Goal: Task Accomplishment & Management: Use online tool/utility

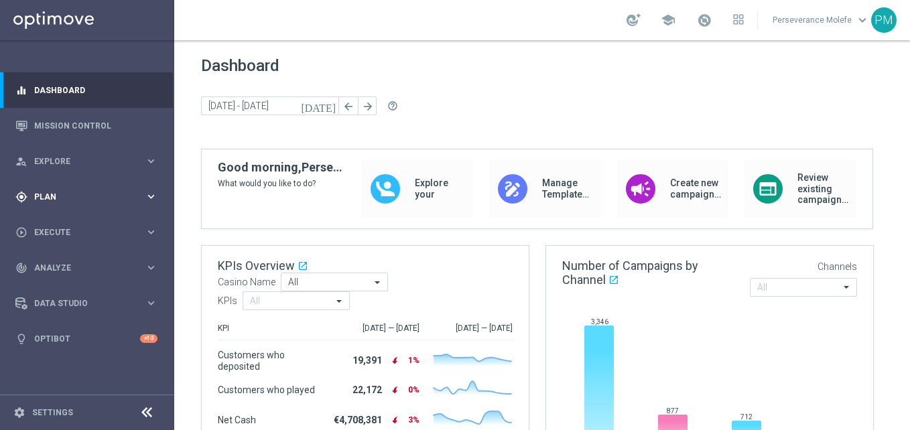
click at [55, 206] on div "gps_fixed Plan keyboard_arrow_right" at bounding box center [86, 197] width 173 height 36
click at [59, 245] on link "Actions" at bounding box center [87, 244] width 105 height 11
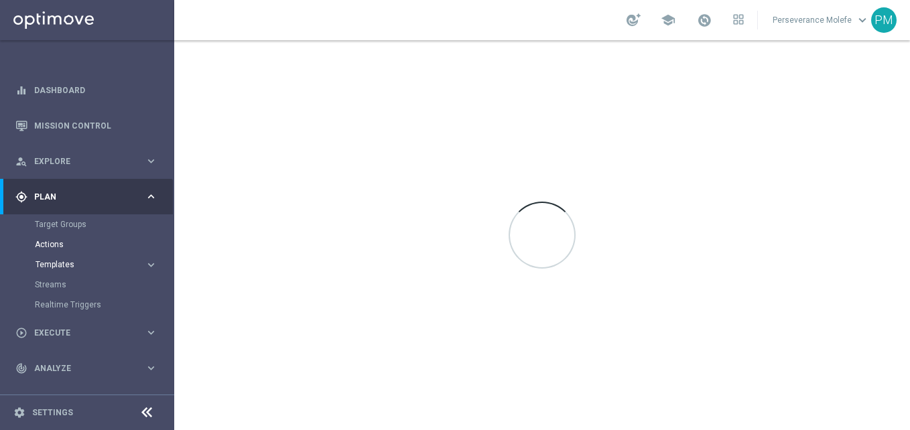
click at [82, 263] on span "Templates" at bounding box center [84, 265] width 96 height 8
click at [72, 282] on link "Optimail" at bounding box center [91, 285] width 98 height 11
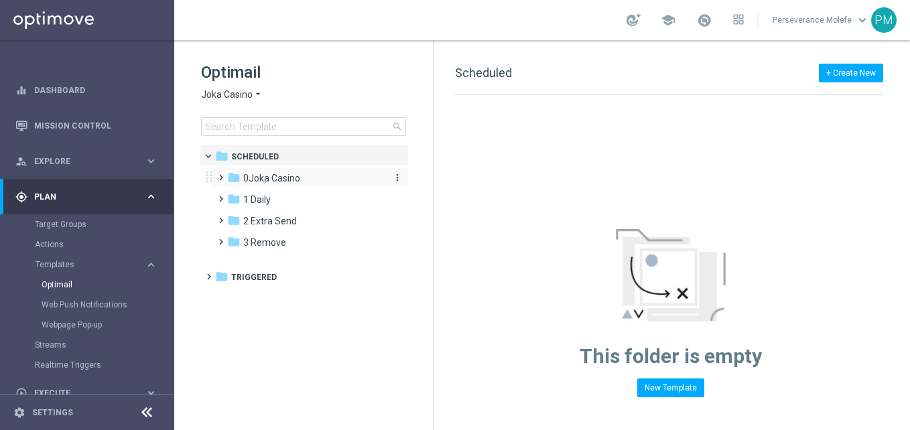
click at [292, 186] on div "folder [GEOGRAPHIC_DATA]" at bounding box center [304, 178] width 154 height 15
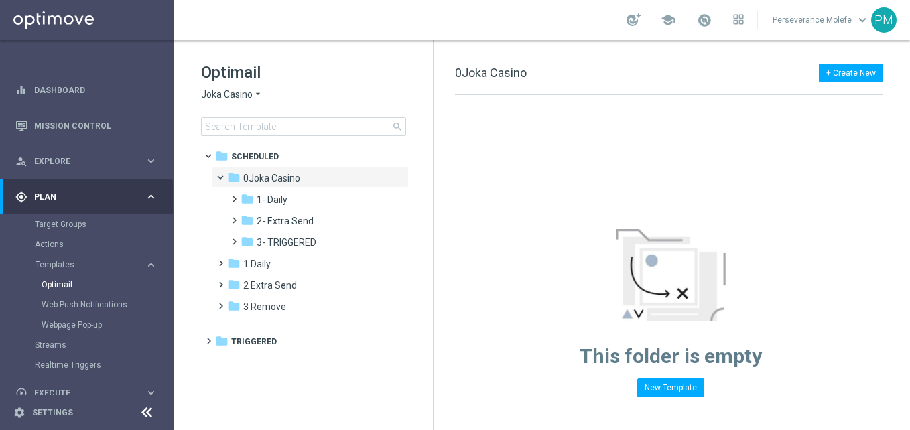
click at [257, 99] on icon "arrow_drop_down" at bounding box center [258, 94] width 11 height 13
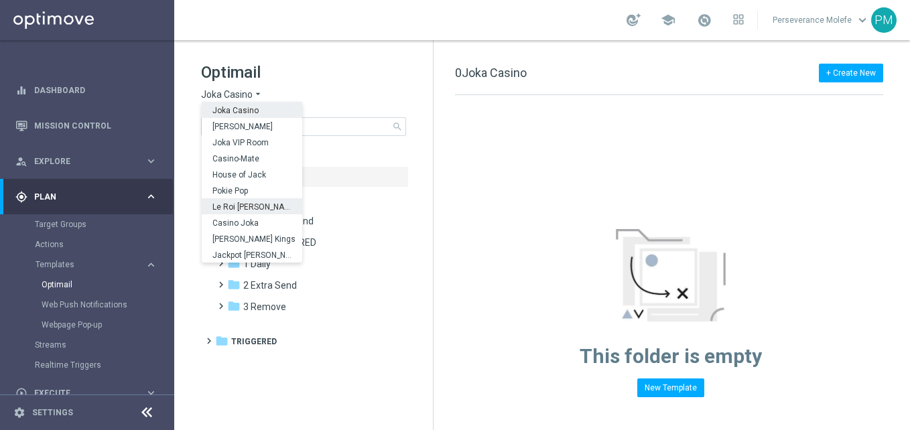
click at [0, 0] on span "Le Roi [PERSON_NAME]" at bounding box center [0, 0] width 0 height 0
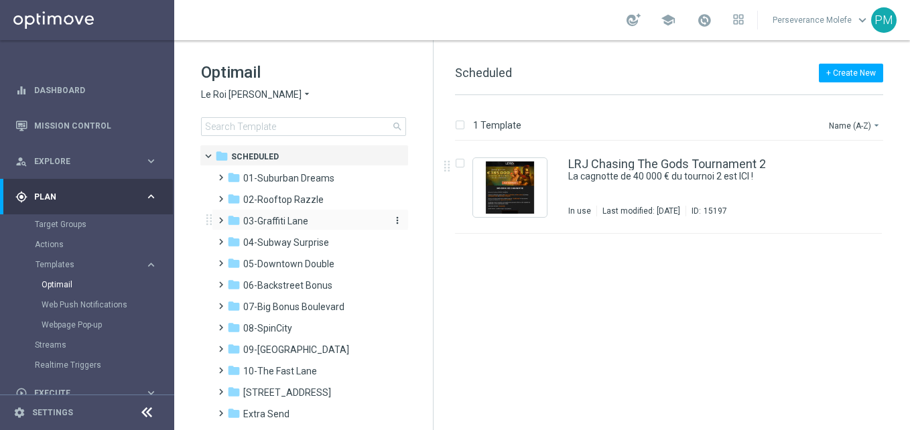
click at [300, 218] on span "03-Graffiti Lane" at bounding box center [275, 221] width 65 height 12
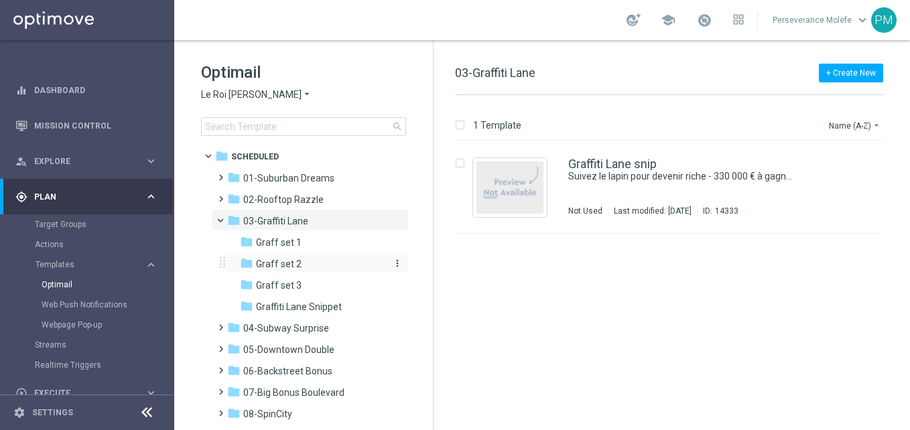
click at [296, 260] on span "Graff set 2" at bounding box center [279, 264] width 46 height 12
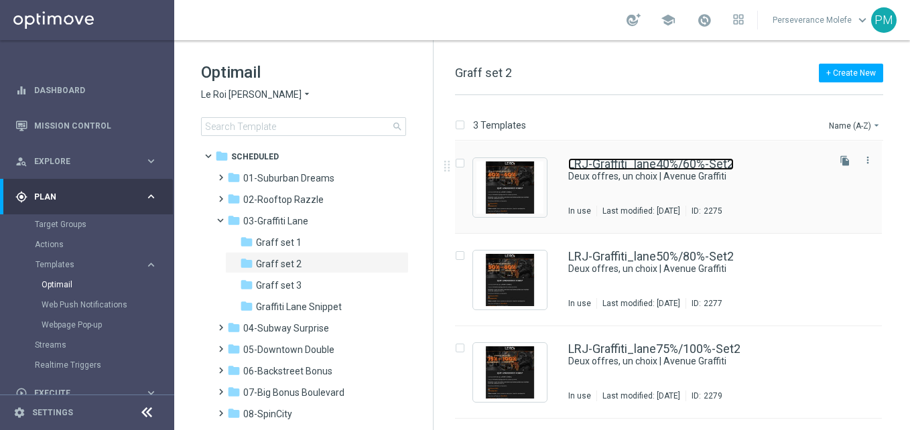
click at [610, 161] on link "LRJ-Graffiti_lane40%/60%-Set2" at bounding box center [651, 164] width 166 height 12
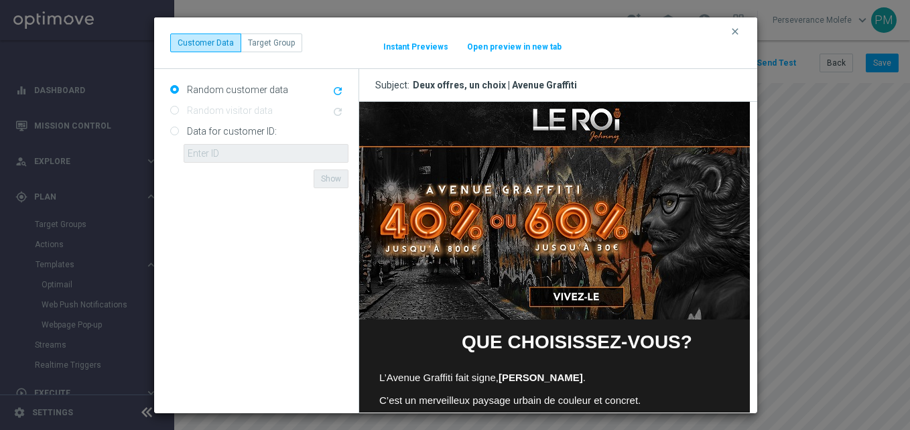
click at [530, 50] on button "Open preview in new tab" at bounding box center [515, 47] width 96 height 11
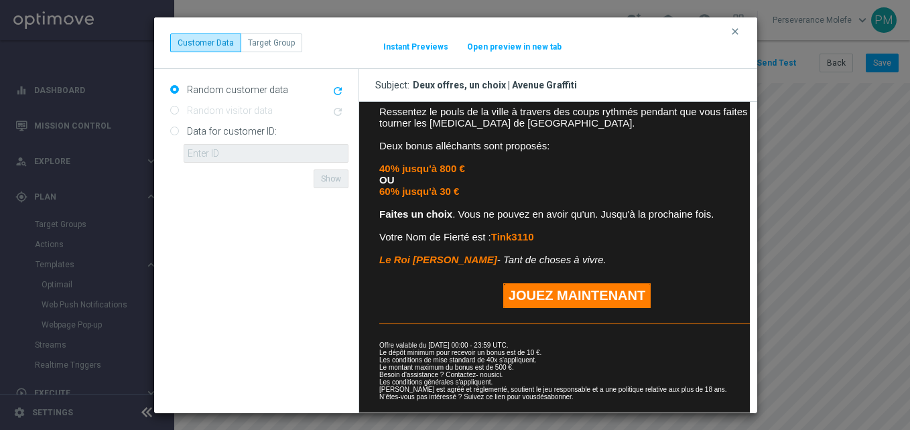
scroll to position [322, 0]
drag, startPoint x: 738, startPoint y: 26, endPoint x: 772, endPoint y: 33, distance: 34.8
click at [738, 26] on icon "clear" at bounding box center [735, 31] width 11 height 11
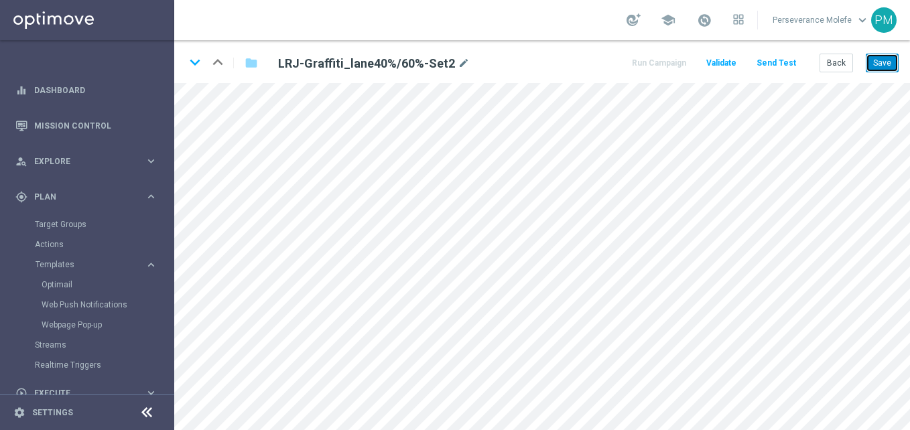
click at [874, 62] on button "Save" at bounding box center [882, 63] width 33 height 19
click at [194, 66] on icon "keyboard_arrow_down" at bounding box center [195, 62] width 20 height 20
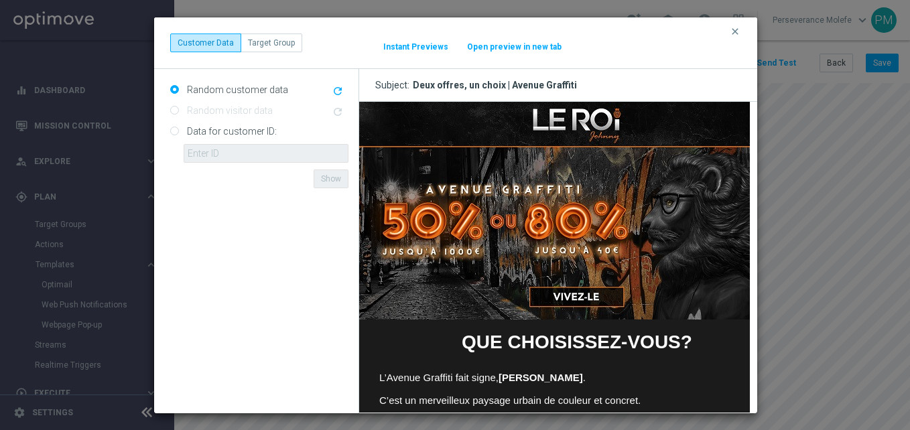
click at [529, 42] on button "Open preview in new tab" at bounding box center [515, 47] width 96 height 11
click at [737, 29] on icon "clear" at bounding box center [735, 31] width 11 height 11
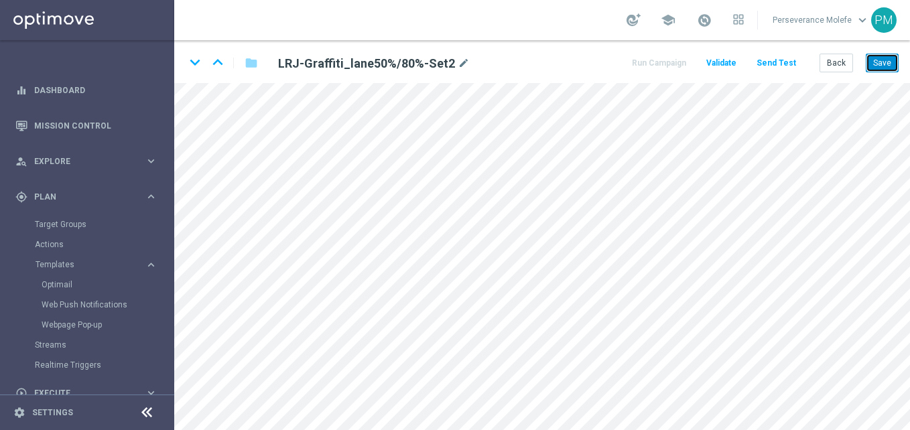
click at [879, 64] on button "Save" at bounding box center [882, 63] width 33 height 19
click at [194, 61] on icon "keyboard_arrow_down" at bounding box center [195, 62] width 20 height 20
click at [867, 60] on button "Save" at bounding box center [882, 63] width 33 height 19
click at [844, 69] on button "Back" at bounding box center [837, 63] width 34 height 19
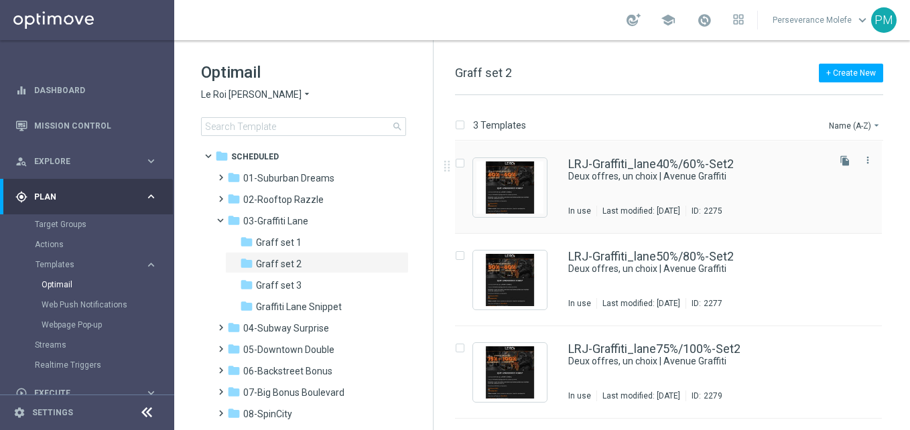
click at [619, 158] on div "LRJ-Graffiti_lane40%/60%-Set2 Deux offres, un choix | Avenue Graffiti In use La…" at bounding box center [668, 187] width 427 height 93
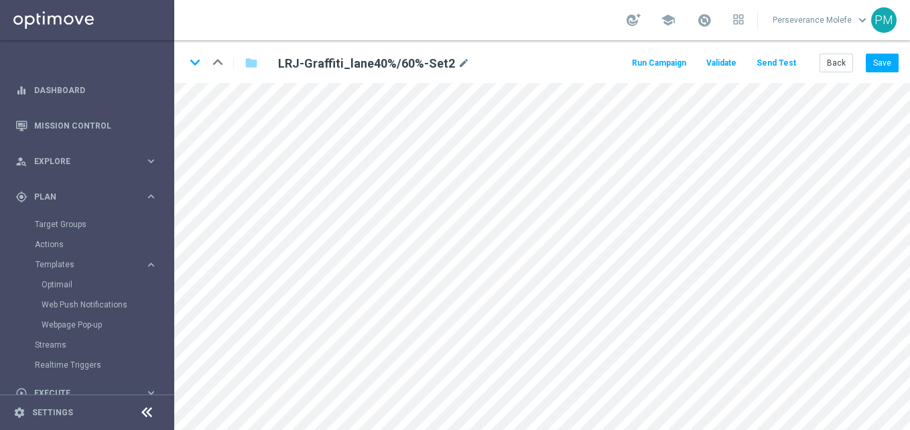
click at [149, 406] on icon at bounding box center [147, 413] width 16 height 16
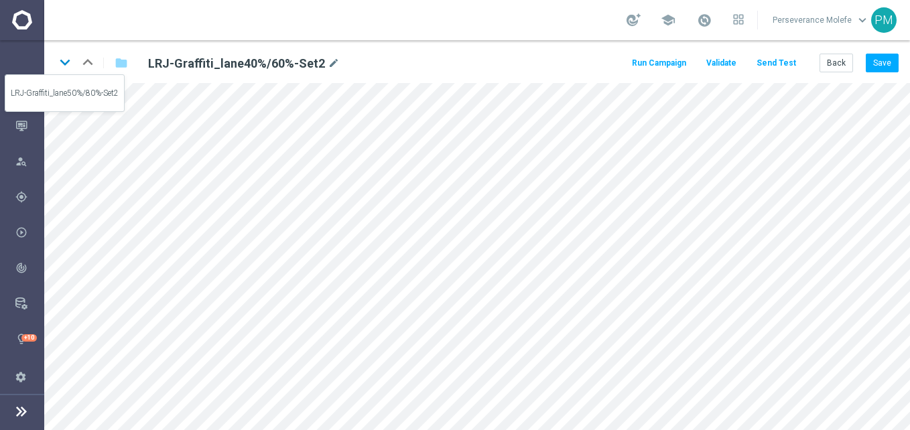
click at [68, 62] on icon "keyboard_arrow_down" at bounding box center [65, 62] width 20 height 20
click at [72, 62] on icon "keyboard_arrow_down" at bounding box center [65, 62] width 20 height 20
click at [886, 51] on div "keyboard_arrow_down keyboard_arrow_up folder LRJ-Graffiti_lane75%/100%-Set2 mod…" at bounding box center [477, 61] width 866 height 43
click at [886, 58] on button "Save" at bounding box center [882, 63] width 33 height 19
click at [97, 68] on icon "keyboard_arrow_up" at bounding box center [88, 62] width 20 height 20
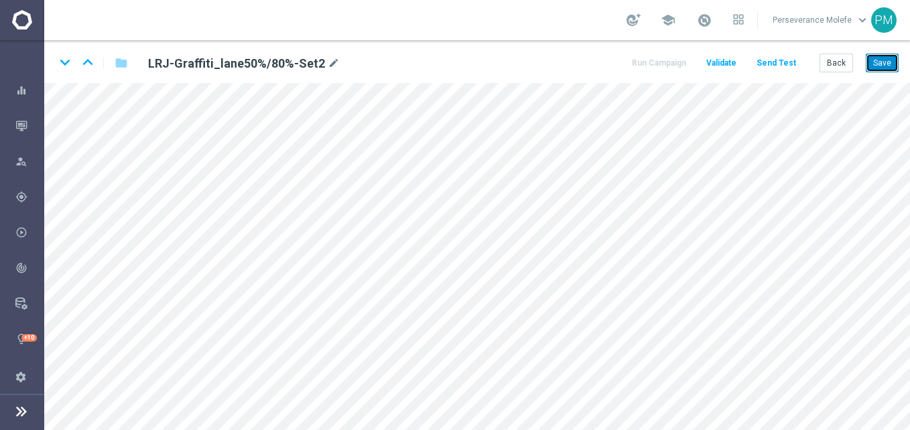
click at [875, 66] on button "Save" at bounding box center [882, 63] width 33 height 19
click at [837, 59] on button "Back" at bounding box center [837, 63] width 34 height 19
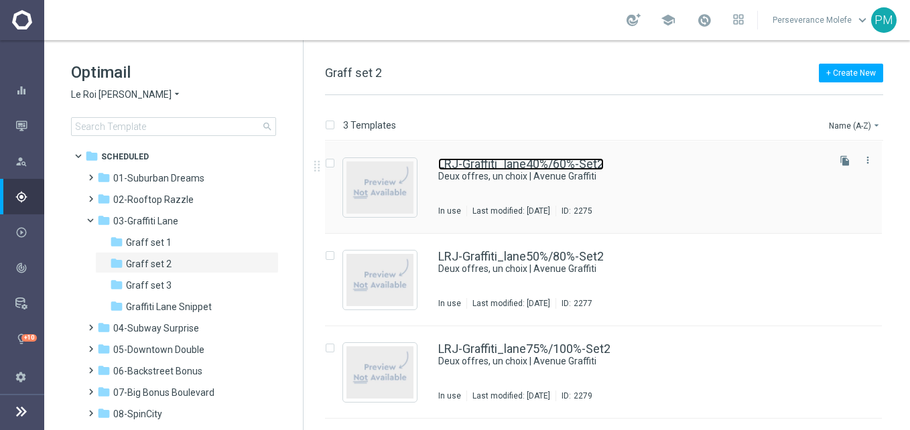
click at [507, 166] on link "LRJ-Graffiti_lane40%/60%-Set2" at bounding box center [521, 164] width 166 height 12
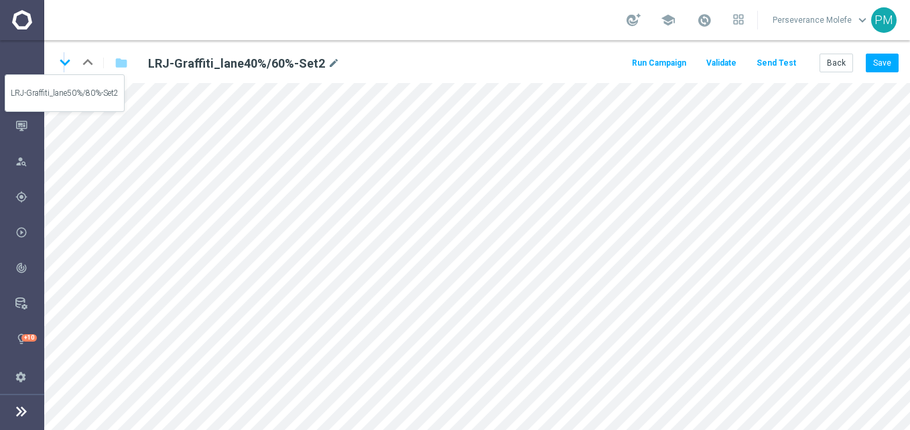
click at [64, 68] on icon "keyboard_arrow_down" at bounding box center [65, 62] width 20 height 20
click at [74, 60] on icon "keyboard_arrow_down" at bounding box center [65, 62] width 20 height 20
click at [845, 64] on button "Back" at bounding box center [837, 63] width 34 height 19
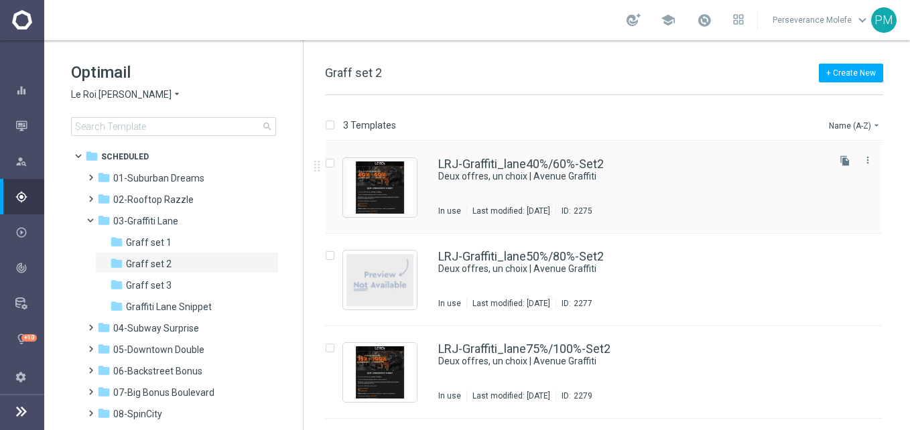
click at [537, 152] on div "LRJ-Graffiti_lane40%/60%-Set2 Deux offres, un choix | Avenue Graffiti In use La…" at bounding box center [603, 187] width 557 height 93
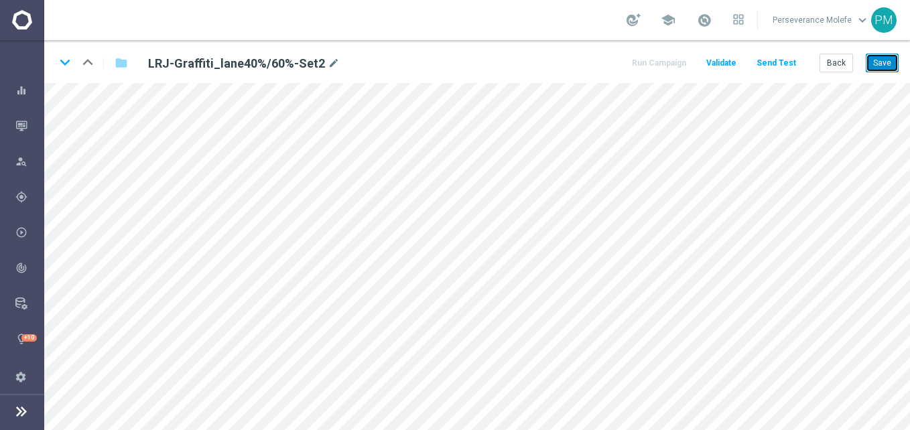
click at [884, 66] on button "Save" at bounding box center [882, 63] width 33 height 19
click at [882, 70] on button "Save" at bounding box center [882, 63] width 33 height 19
click at [835, 68] on button "Back" at bounding box center [837, 63] width 34 height 19
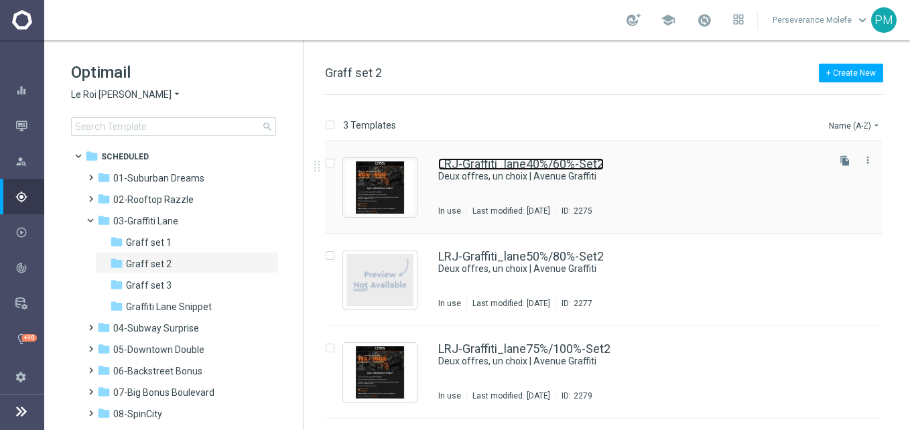
click at [546, 169] on link "LRJ-Graffiti_lane40%/60%-Set2" at bounding box center [521, 164] width 166 height 12
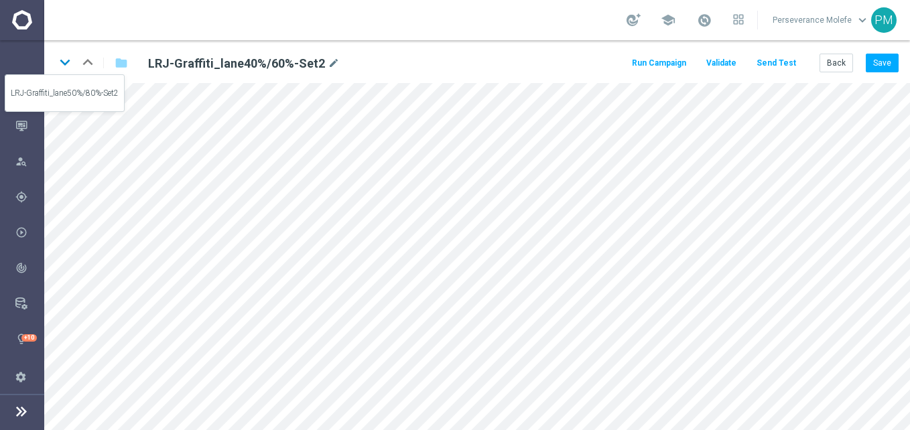
click at [66, 63] on icon "keyboard_arrow_down" at bounding box center [65, 62] width 20 height 20
click at [70, 64] on icon "keyboard_arrow_down" at bounding box center [65, 62] width 20 height 20
click at [818, 62] on div "Run Campaign Validate Send Test Back Save" at bounding box center [764, 63] width 269 height 19
click at [819, 64] on div "Run Campaign Validate Send Test Back Save" at bounding box center [764, 63] width 269 height 19
click at [823, 62] on button "Back" at bounding box center [837, 63] width 34 height 19
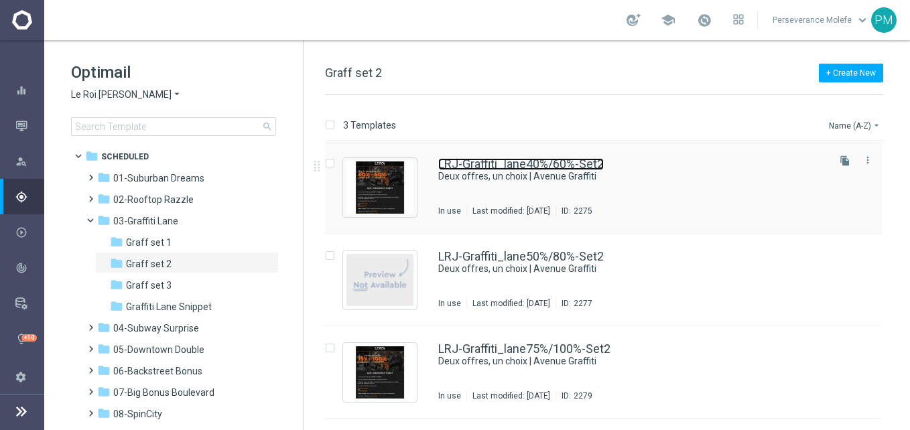
click at [528, 159] on link "LRJ-Graffiti_lane40%/60%-Set2" at bounding box center [521, 164] width 166 height 12
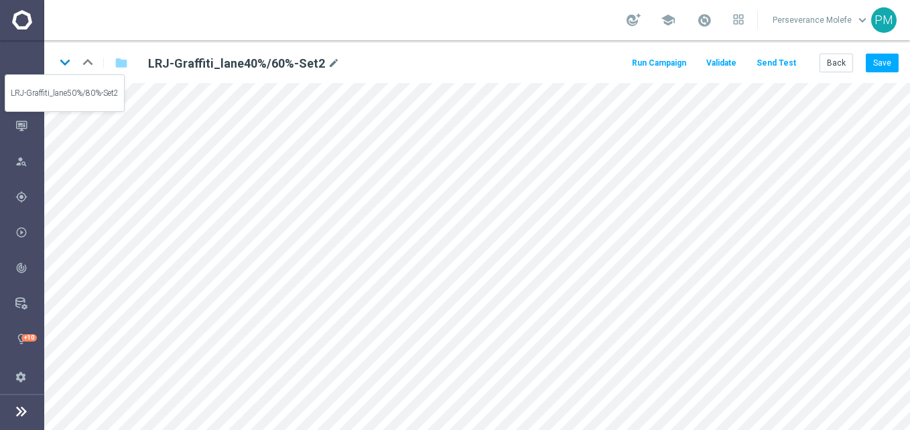
click at [58, 64] on icon "keyboard_arrow_down" at bounding box center [65, 62] width 20 height 20
click at [894, 57] on button "Save" at bounding box center [882, 63] width 33 height 19
click at [892, 65] on button "Save" at bounding box center [882, 63] width 33 height 19
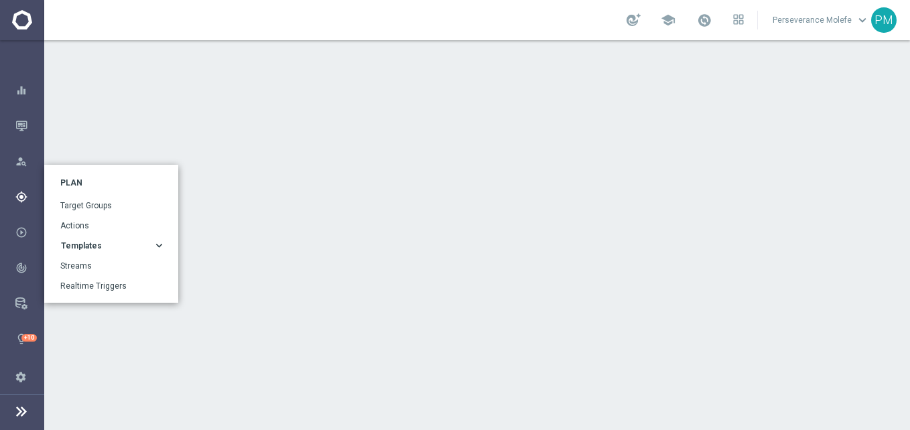
click at [23, 196] on icon "gps_fixed" at bounding box center [21, 197] width 12 height 12
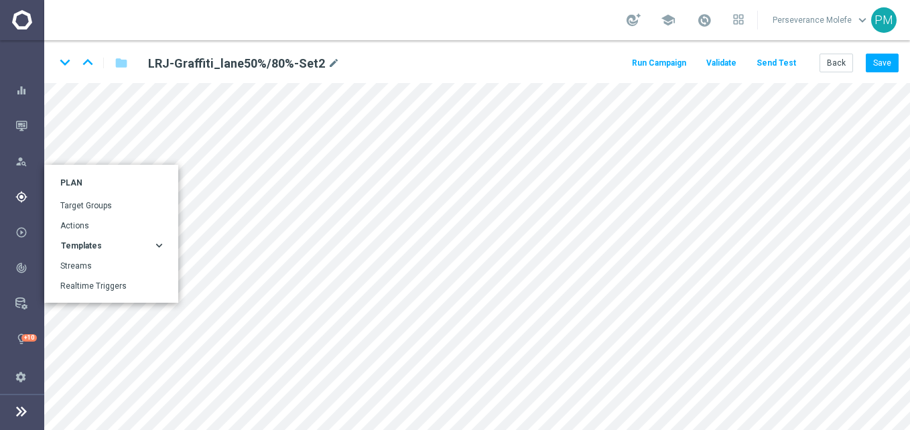
click at [153, 241] on icon "keyboard_arrow_right" at bounding box center [159, 245] width 13 height 13
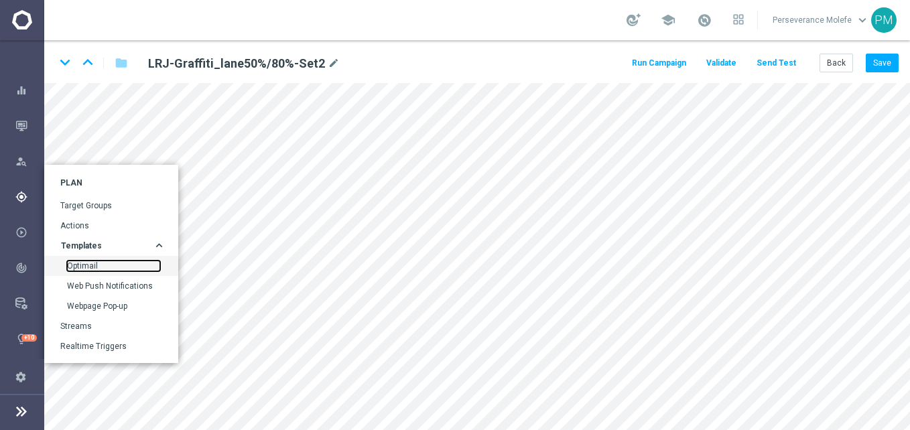
click at [78, 265] on link "Optimail" at bounding box center [113, 266] width 93 height 11
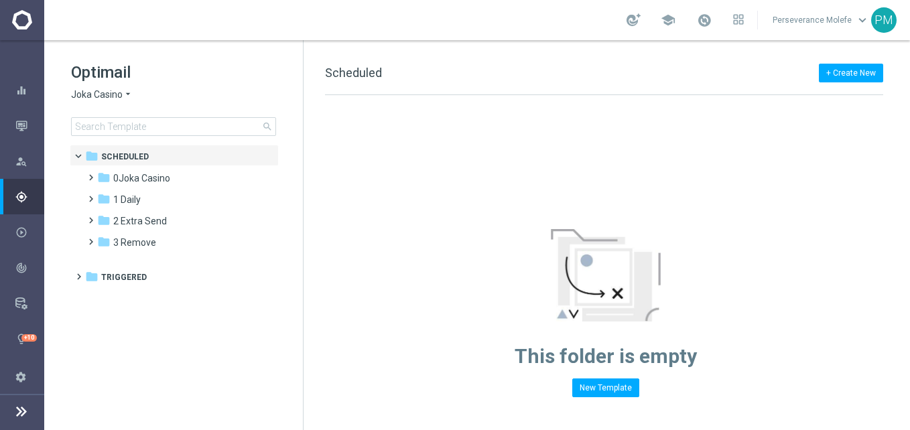
click at [101, 97] on span "Joka Casino" at bounding box center [97, 94] width 52 height 13
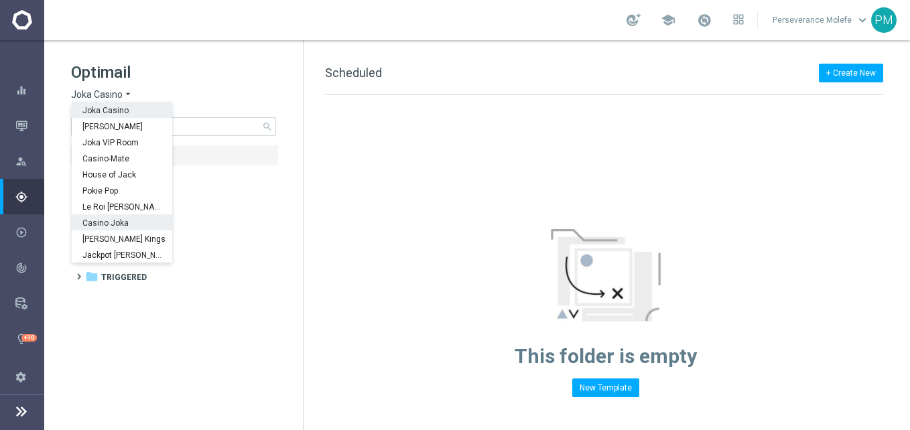
click at [0, 0] on span "Casino Joka" at bounding box center [0, 0] width 0 height 0
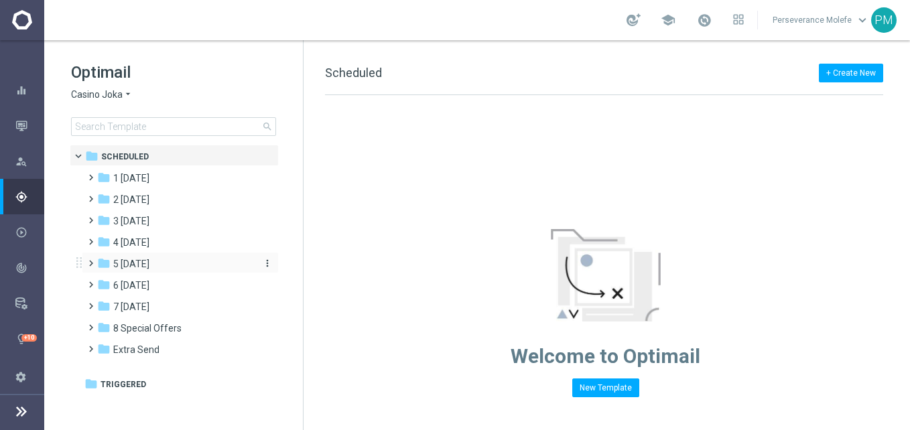
click at [149, 264] on span "5 Saturday" at bounding box center [131, 264] width 36 height 12
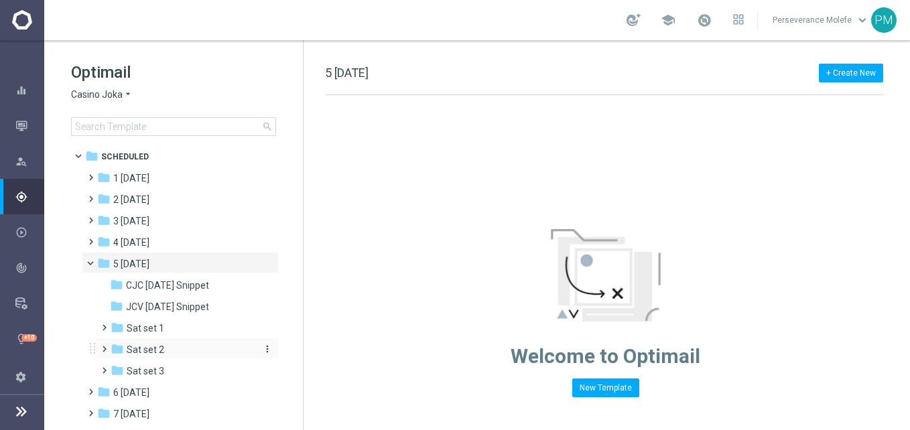
click at [174, 348] on div "folder Sat set 2" at bounding box center [182, 350] width 143 height 15
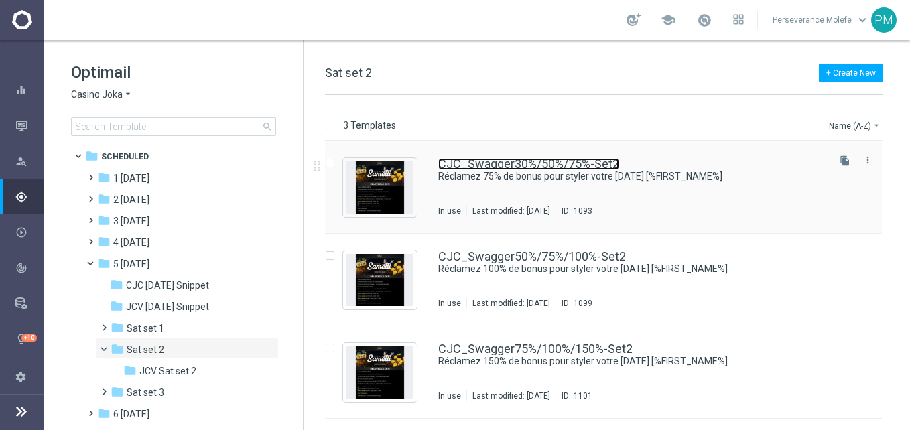
click at [499, 165] on link "CJC_Swagger30%/50%/75%-Set2" at bounding box center [528, 164] width 181 height 12
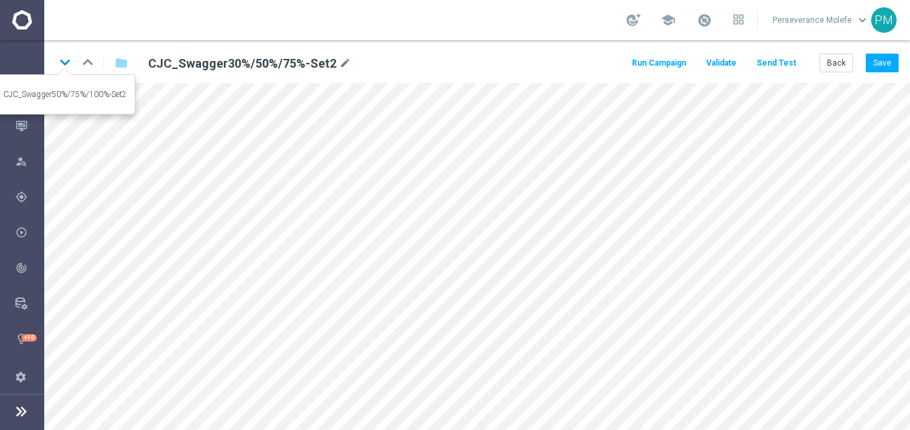
click at [66, 66] on icon "keyboard_arrow_down" at bounding box center [65, 62] width 20 height 20
click at [64, 57] on icon "keyboard_arrow_down" at bounding box center [65, 62] width 20 height 20
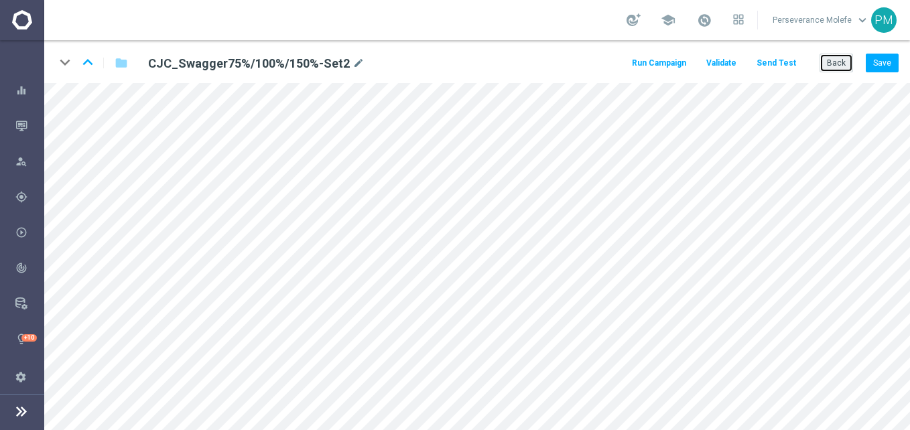
click at [837, 72] on button "Back" at bounding box center [837, 63] width 34 height 19
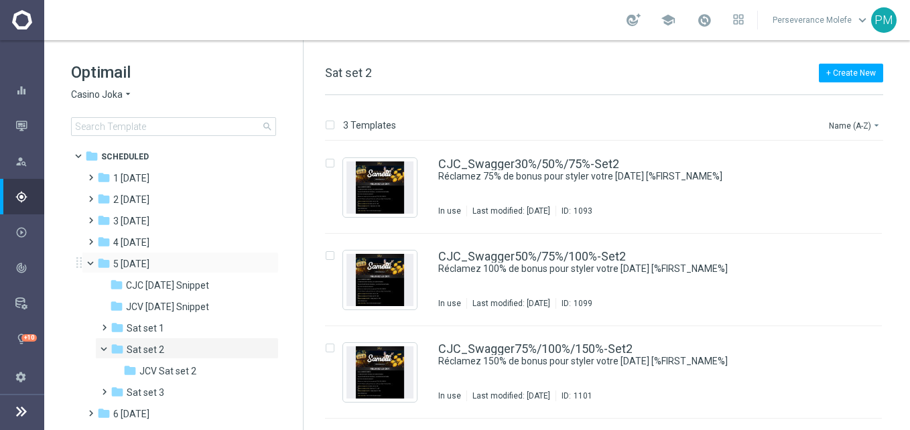
click at [94, 263] on span at bounding box center [96, 260] width 5 height 6
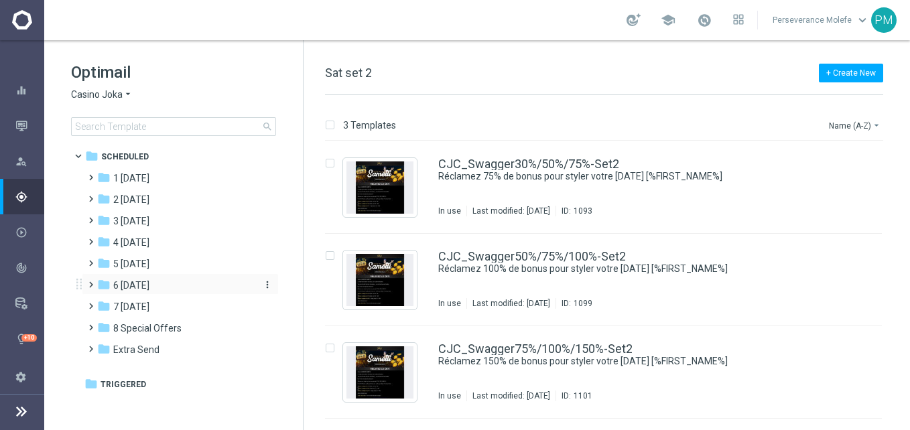
click at [152, 290] on div "folder 6 Sunday" at bounding box center [174, 285] width 154 height 15
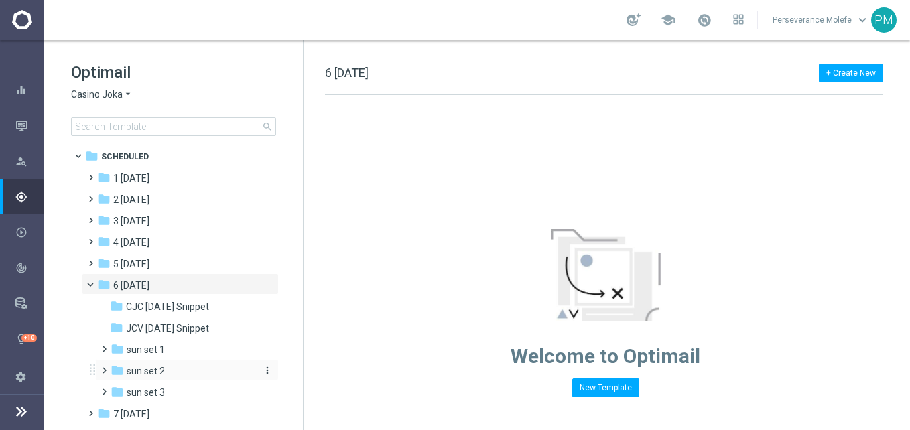
click at [186, 372] on div "folder sun set 2" at bounding box center [182, 371] width 143 height 15
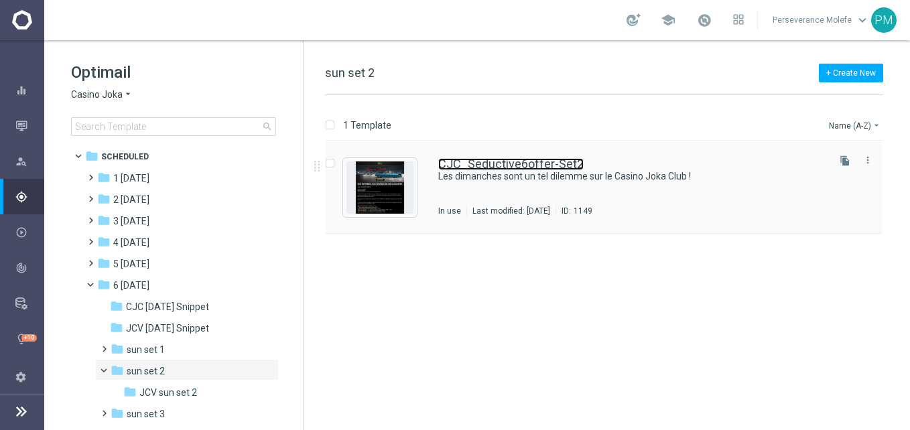
click at [526, 165] on link "CJC_Seductive6offer-Set2" at bounding box center [510, 164] width 145 height 12
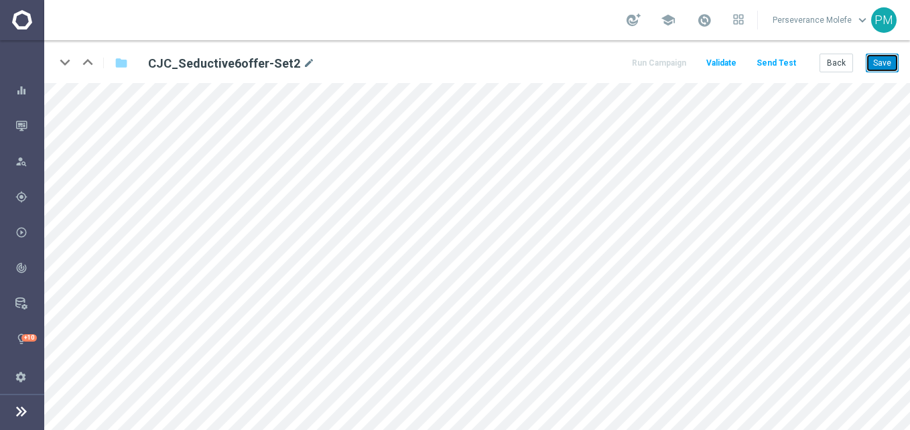
click at [879, 66] on button "Save" at bounding box center [882, 63] width 33 height 19
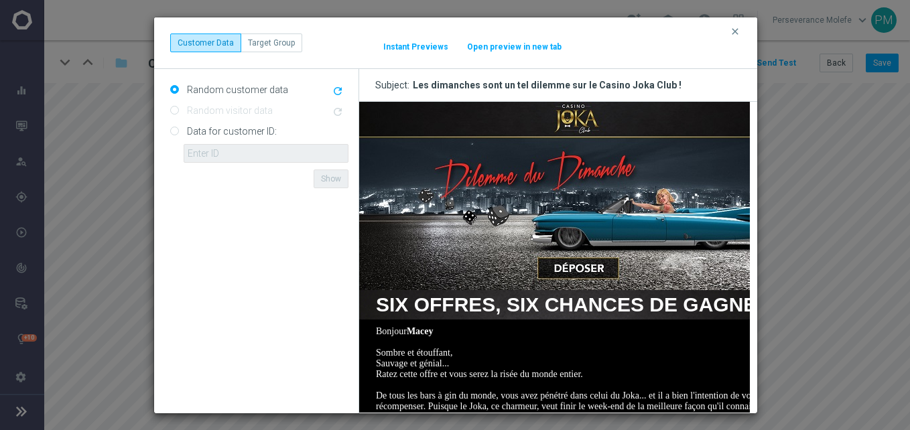
click at [538, 46] on button "Open preview in new tab" at bounding box center [515, 47] width 96 height 11
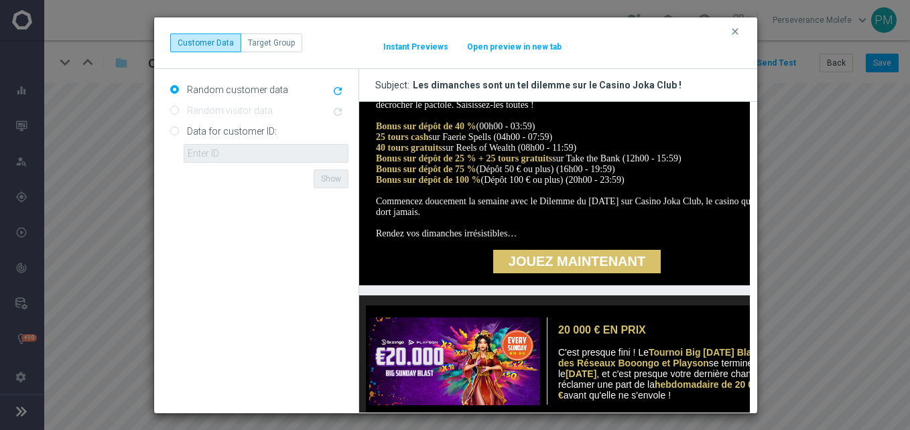
scroll to position [375, 0]
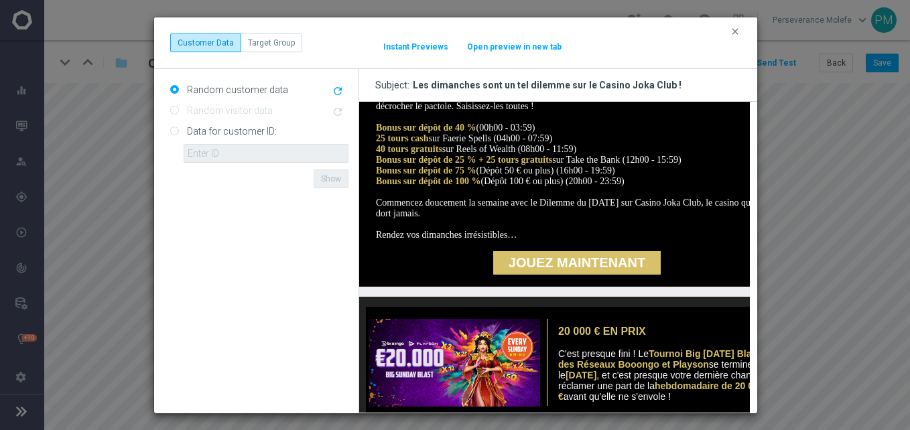
click at [748, 32] on div "clear Customer Data Target Group It might take a while... Instant Previews Open…" at bounding box center [455, 43] width 603 height 52
click at [746, 34] on div "clear Customer Data Target Group It might take a while... Instant Previews Open…" at bounding box center [455, 43] width 603 height 52
click at [741, 34] on button "clear" at bounding box center [736, 31] width 15 height 12
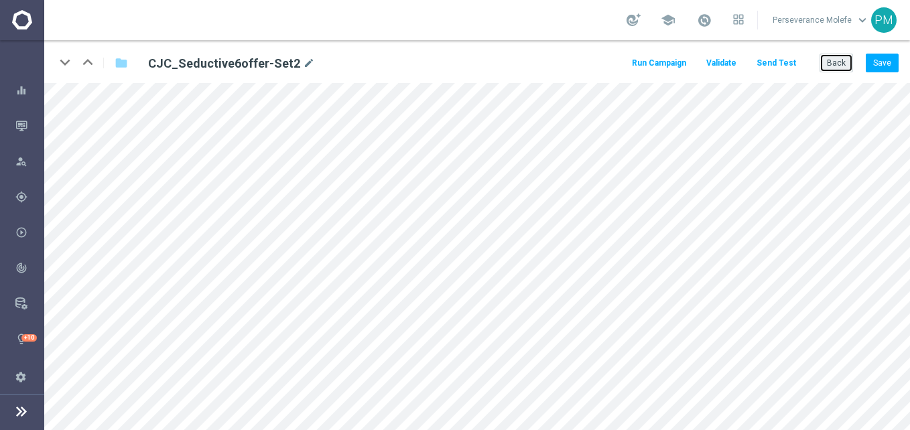
click at [845, 68] on button "Back" at bounding box center [837, 63] width 34 height 19
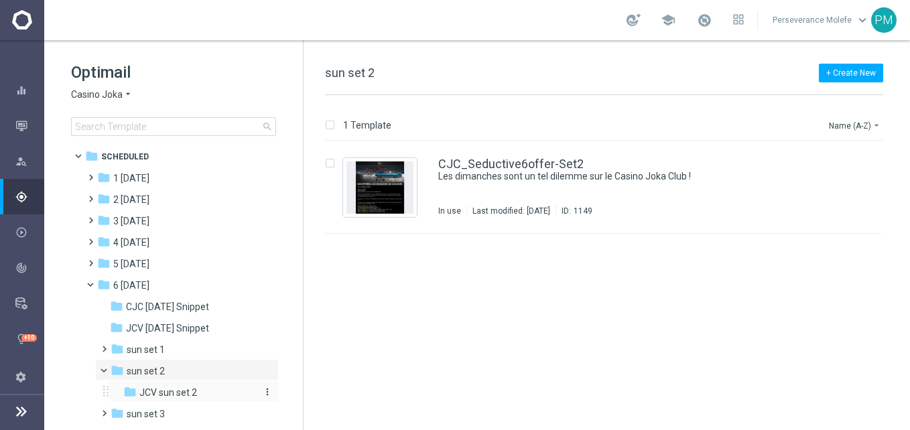
click at [187, 389] on span "JCV sun set 2" at bounding box center [168, 393] width 58 height 12
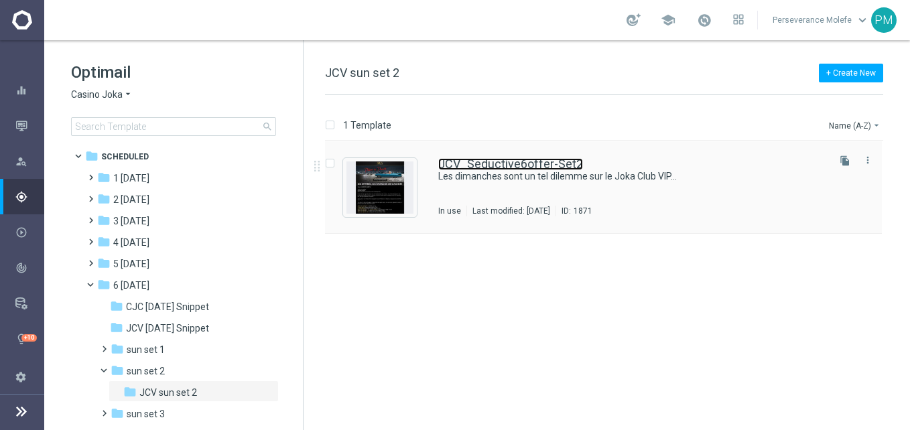
click at [471, 168] on link "JCV_Seductive6offer-Set2" at bounding box center [510, 164] width 145 height 12
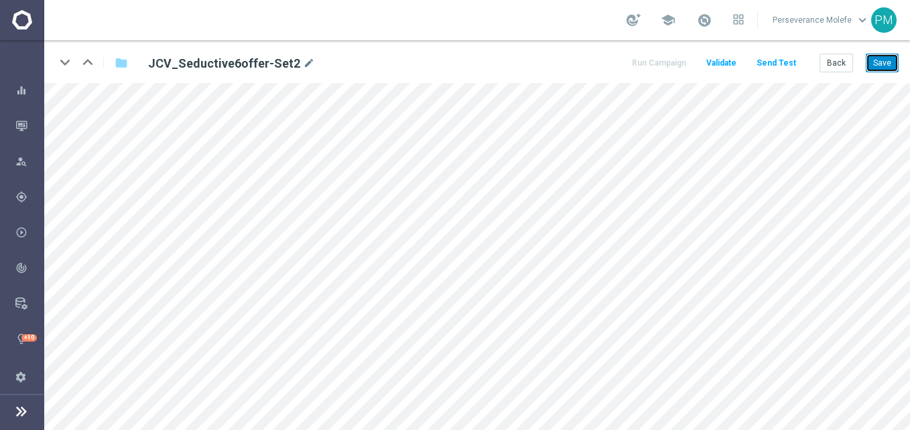
click at [893, 55] on button "Save" at bounding box center [882, 63] width 33 height 19
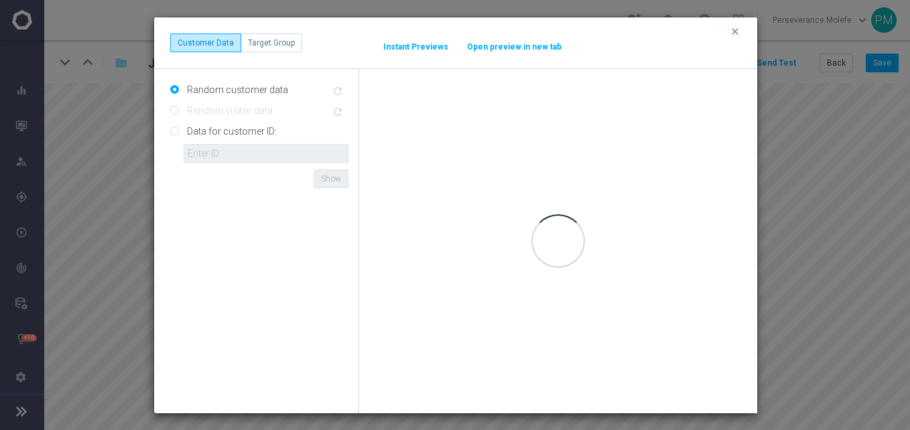
click at [498, 42] on button "Open preview in new tab" at bounding box center [515, 47] width 96 height 11
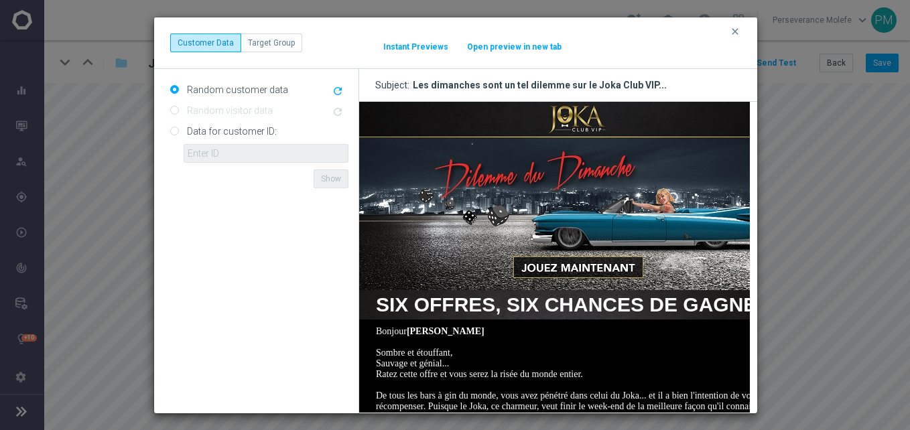
click at [521, 49] on button "Open preview in new tab" at bounding box center [515, 47] width 96 height 11
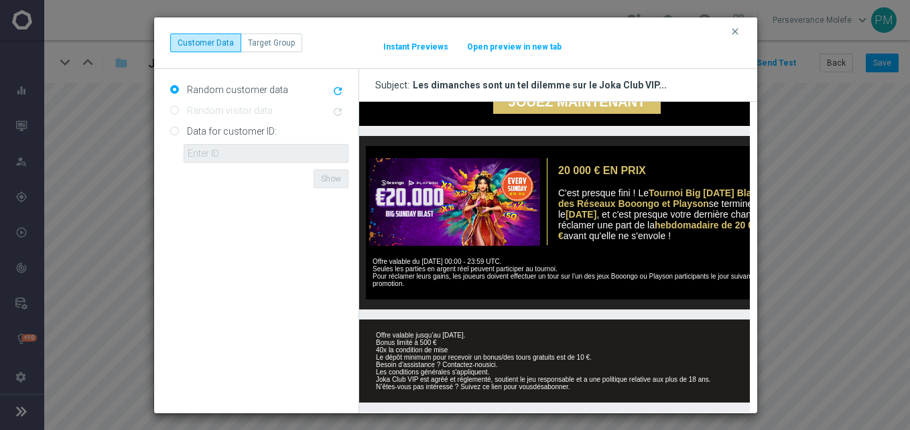
scroll to position [576, 0]
click at [737, 33] on icon "clear" at bounding box center [735, 31] width 11 height 11
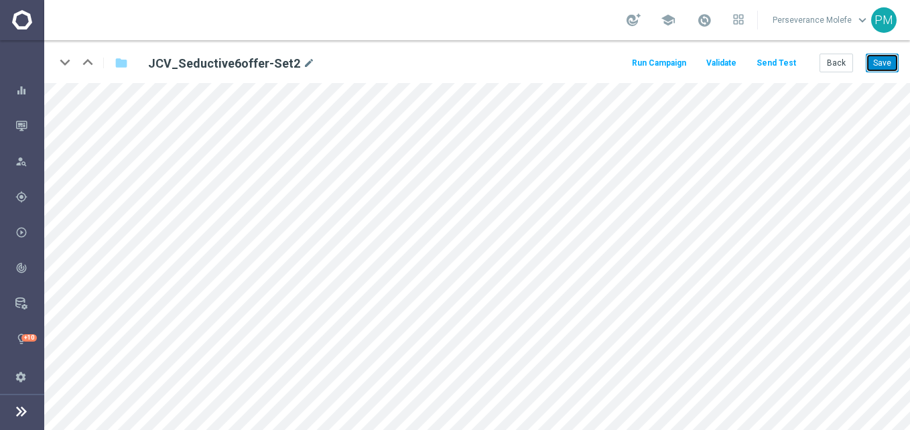
click at [888, 66] on button "Save" at bounding box center [882, 63] width 33 height 19
click at [831, 57] on button "Back" at bounding box center [837, 63] width 34 height 19
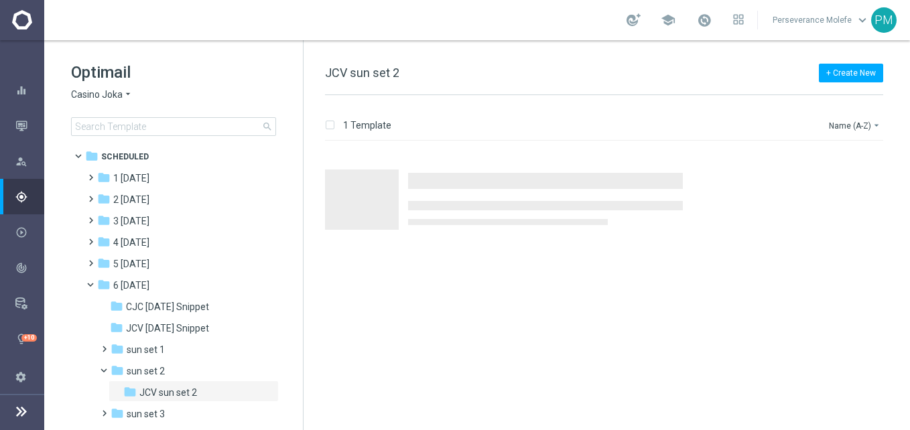
click at [123, 95] on icon "arrow_drop_down" at bounding box center [128, 94] width 11 height 13
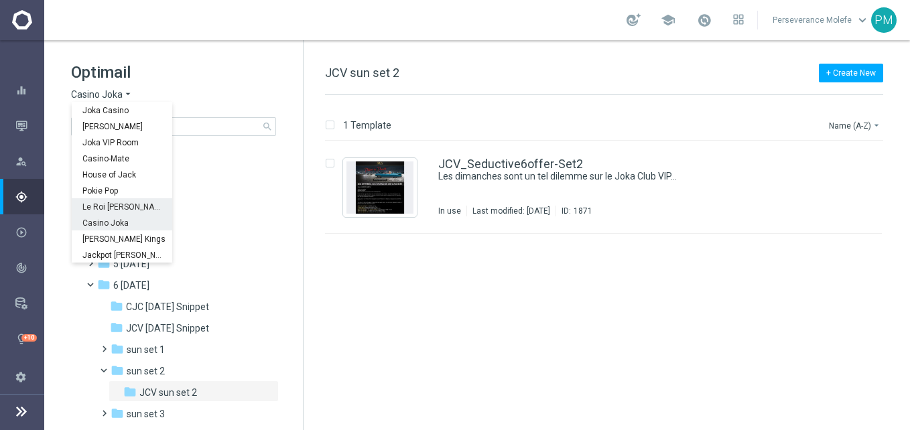
click at [0, 0] on span "Le Roi [PERSON_NAME]" at bounding box center [0, 0] width 0 height 0
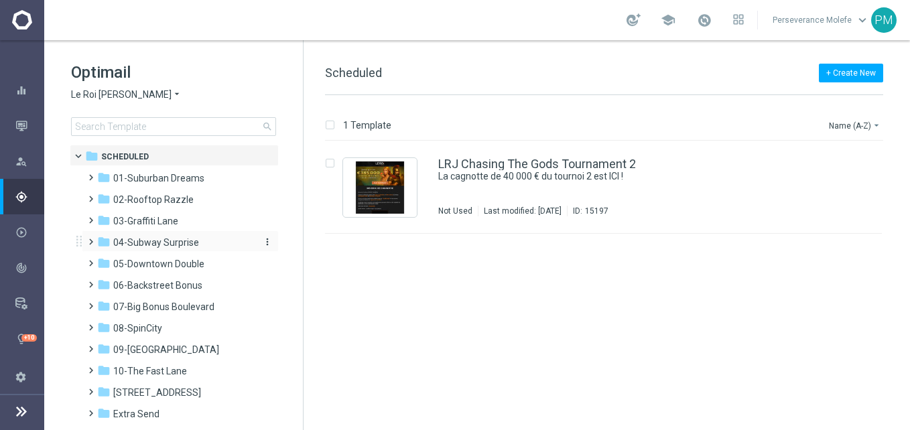
click at [181, 237] on span "04-Subway Surprise" at bounding box center [156, 243] width 86 height 12
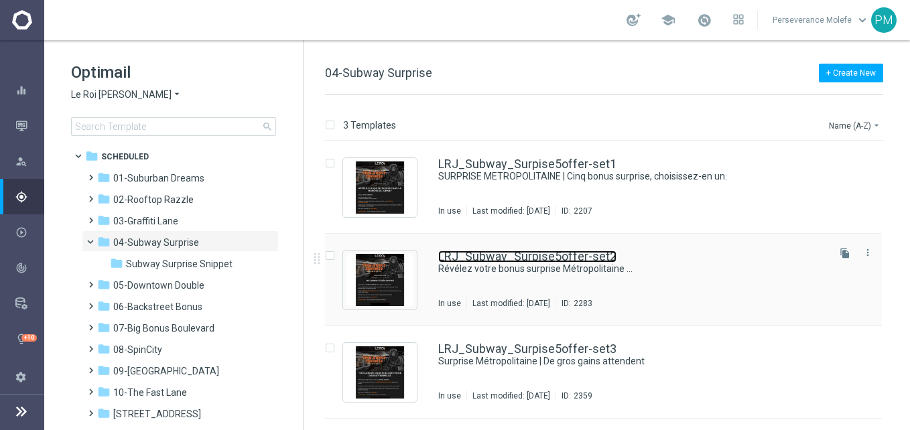
click at [568, 256] on link "LRJ_Subway_Surpise5offer-set2" at bounding box center [527, 257] width 178 height 12
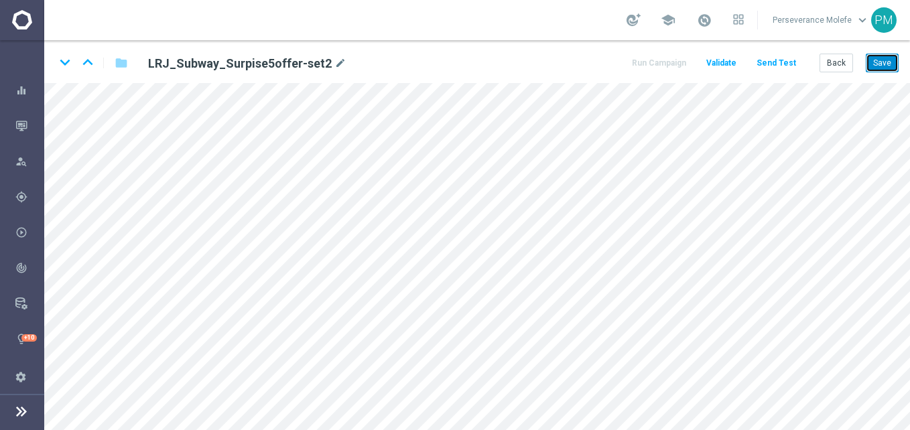
click at [879, 65] on button "Save" at bounding box center [882, 63] width 33 height 19
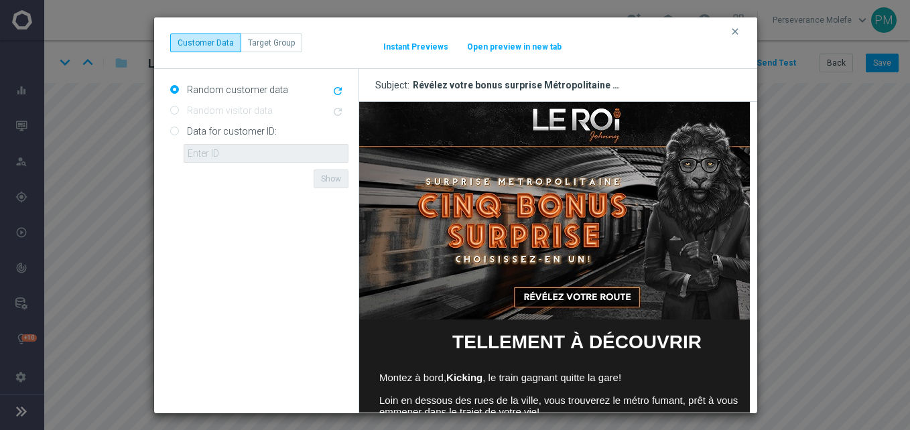
click at [538, 44] on button "Open preview in new tab" at bounding box center [515, 47] width 96 height 11
click at [731, 32] on icon "clear" at bounding box center [735, 31] width 11 height 11
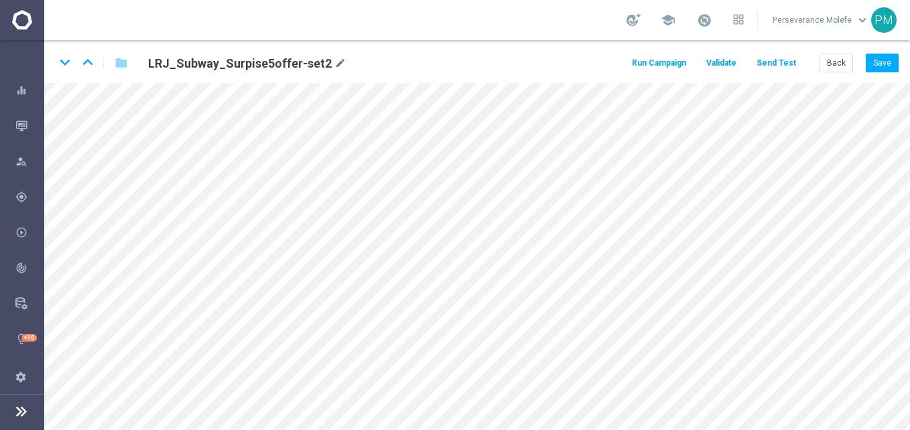
click at [739, 54] on button "Validate" at bounding box center [722, 63] width 34 height 18
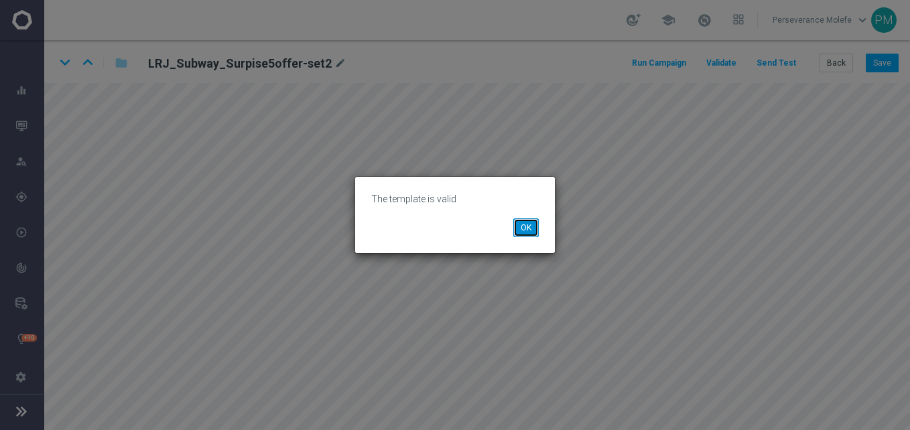
click at [531, 231] on button "OK" at bounding box center [525, 228] width 25 height 19
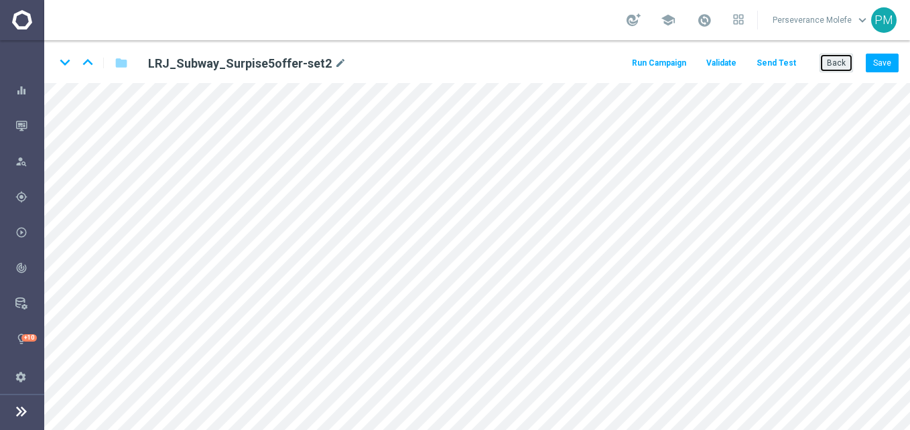
click at [835, 62] on button "Back" at bounding box center [837, 63] width 34 height 19
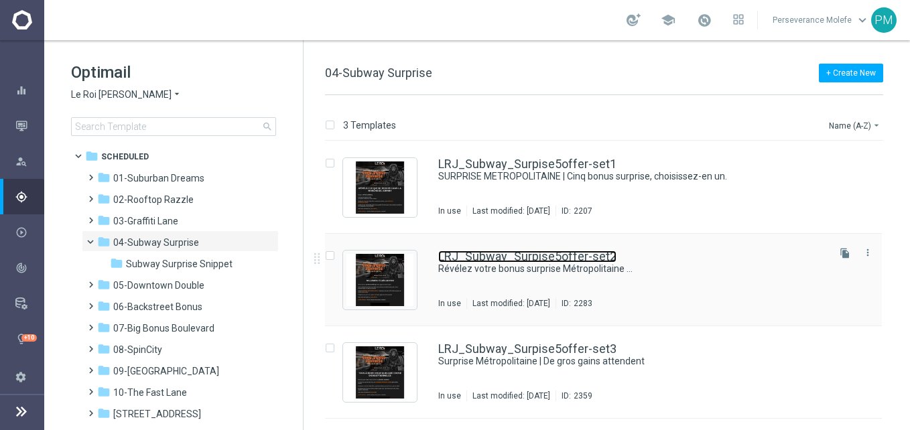
click at [546, 253] on link "LRJ_Subway_Surpise5offer-set2" at bounding box center [527, 257] width 178 height 12
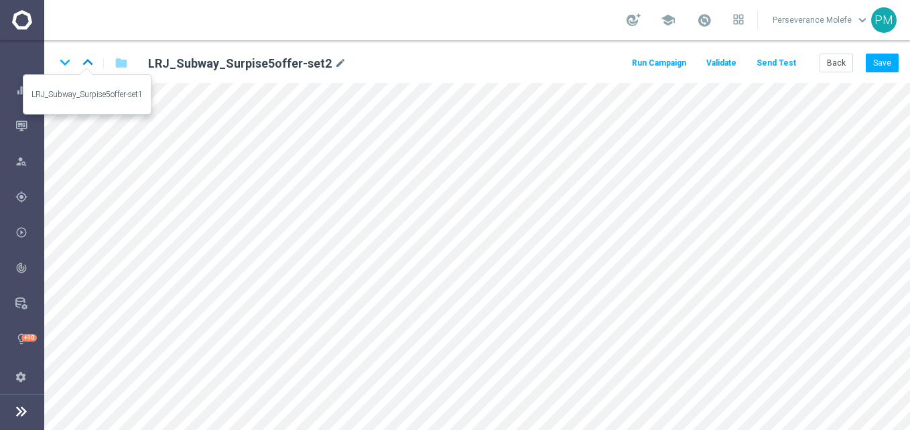
click at [82, 68] on icon "keyboard_arrow_up" at bounding box center [88, 62] width 20 height 20
click at [58, 69] on icon "keyboard_arrow_down" at bounding box center [65, 62] width 20 height 20
click at [69, 71] on icon "keyboard_arrow_down" at bounding box center [65, 62] width 20 height 20
click at [92, 71] on icon "keyboard_arrow_up" at bounding box center [88, 62] width 20 height 20
click at [829, 62] on button "Back" at bounding box center [837, 63] width 34 height 19
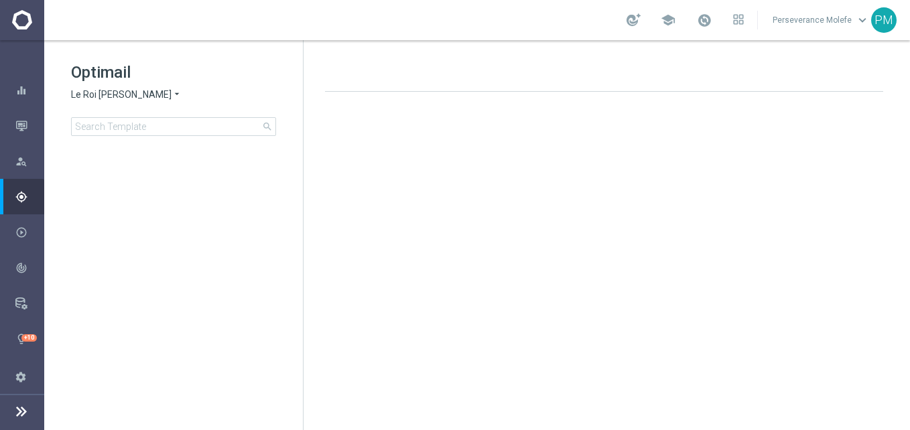
click at [117, 101] on span "Le Roi [PERSON_NAME]" at bounding box center [121, 94] width 101 height 13
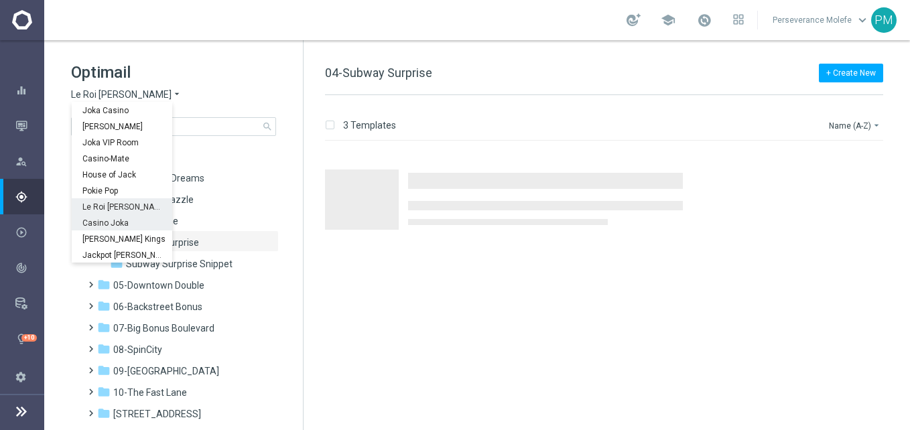
click at [0, 0] on span "Casino Joka" at bounding box center [0, 0] width 0 height 0
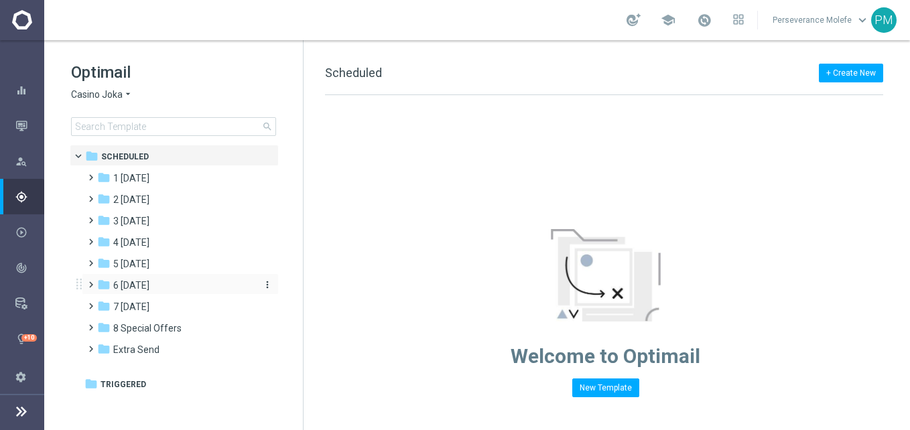
click at [155, 284] on div "folder 6 Sunday" at bounding box center [174, 285] width 154 height 15
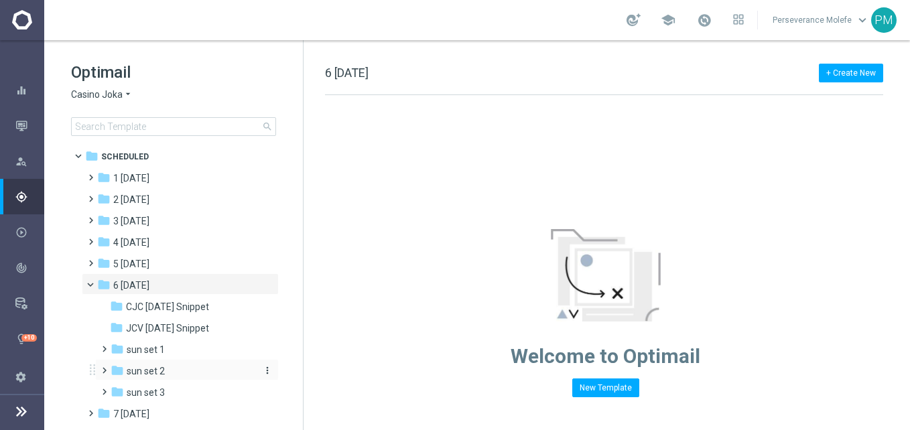
click at [170, 371] on div "folder sun set 2" at bounding box center [182, 371] width 143 height 15
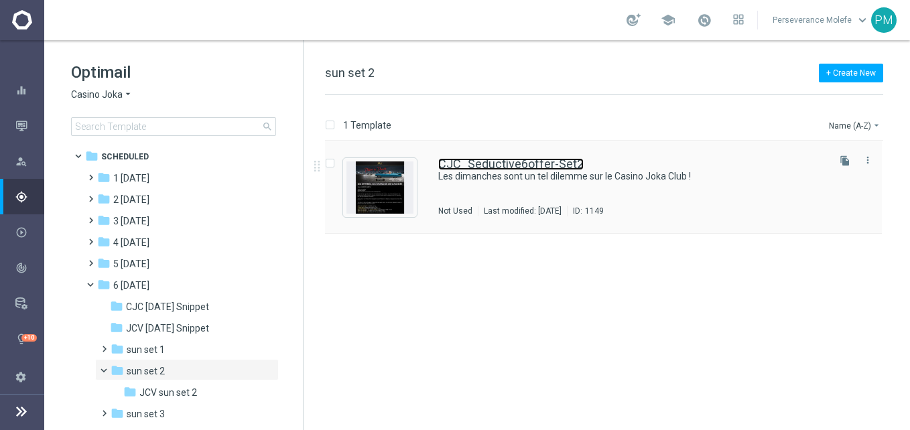
click at [503, 163] on link "CJC_Seductive6offer-Set2" at bounding box center [510, 164] width 145 height 12
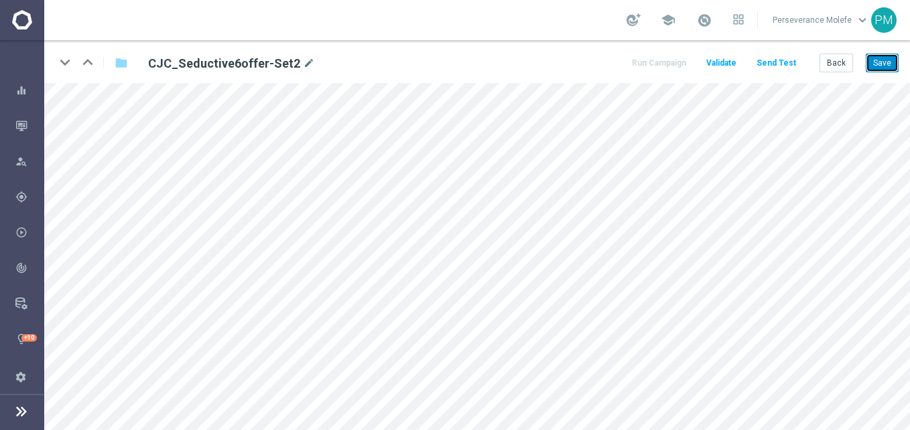
click at [886, 61] on button "Save" at bounding box center [882, 63] width 33 height 19
click at [839, 71] on button "Back" at bounding box center [837, 63] width 34 height 19
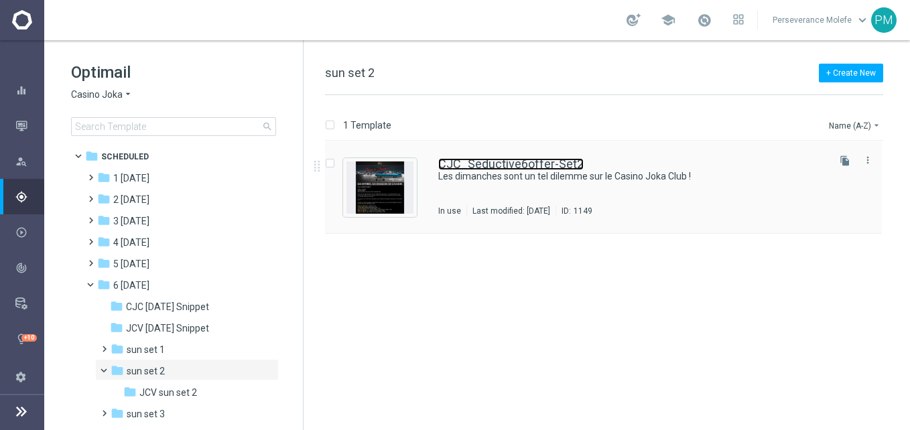
click at [493, 167] on link "CJC_Seductive6offer-Set2" at bounding box center [510, 164] width 145 height 12
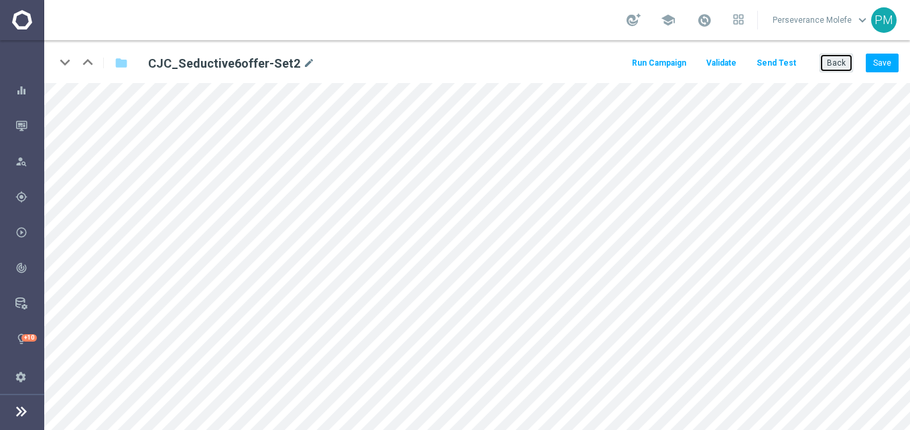
click at [836, 60] on button "Back" at bounding box center [837, 63] width 34 height 19
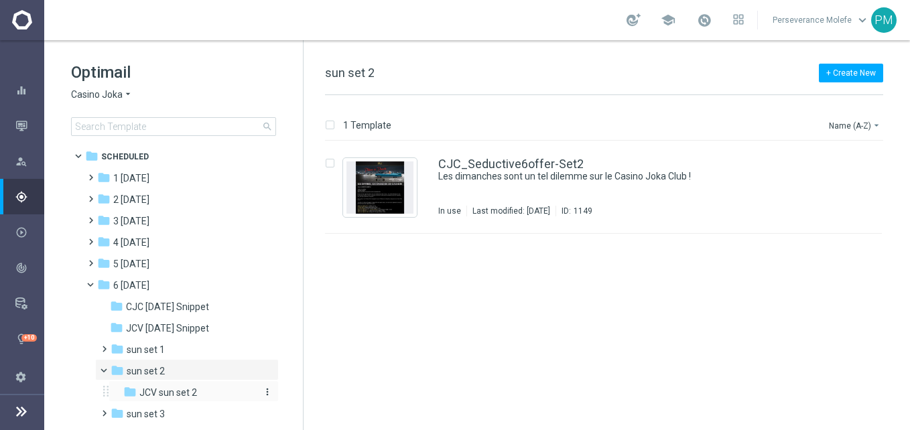
click at [198, 389] on div "folder JCV sun set 2" at bounding box center [189, 392] width 132 height 15
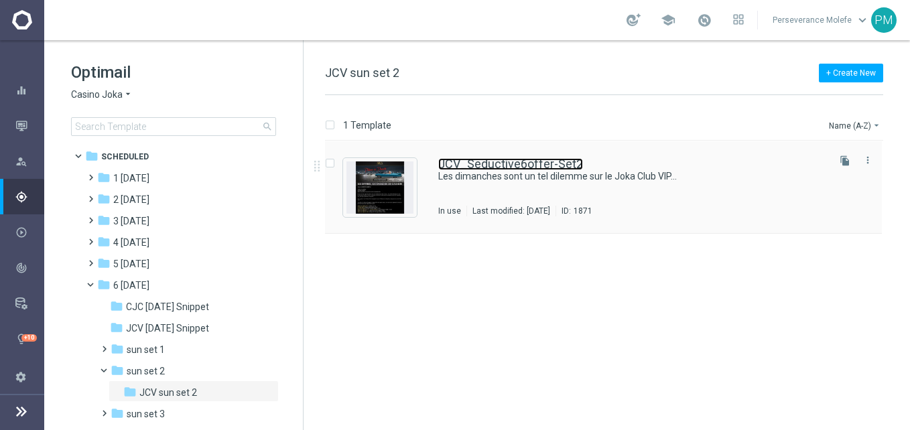
click at [518, 160] on link "JCV_Seductive6offer-Set2" at bounding box center [510, 164] width 145 height 12
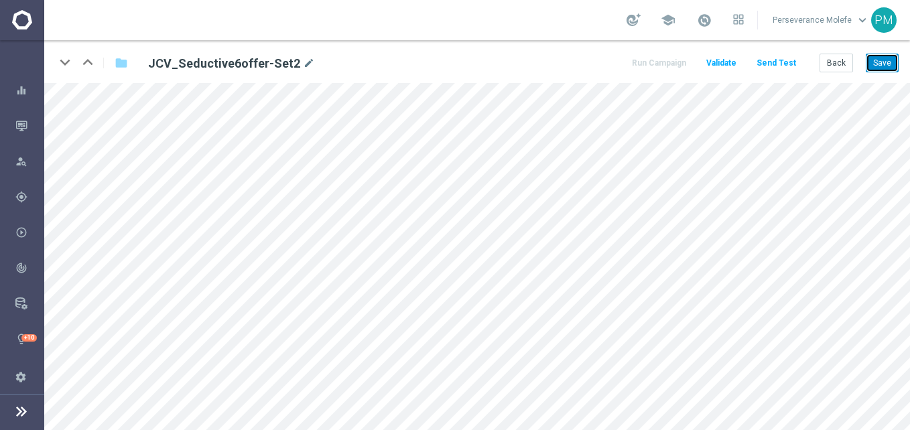
click at [875, 65] on button "Save" at bounding box center [882, 63] width 33 height 19
click at [845, 65] on button "Back" at bounding box center [837, 63] width 34 height 19
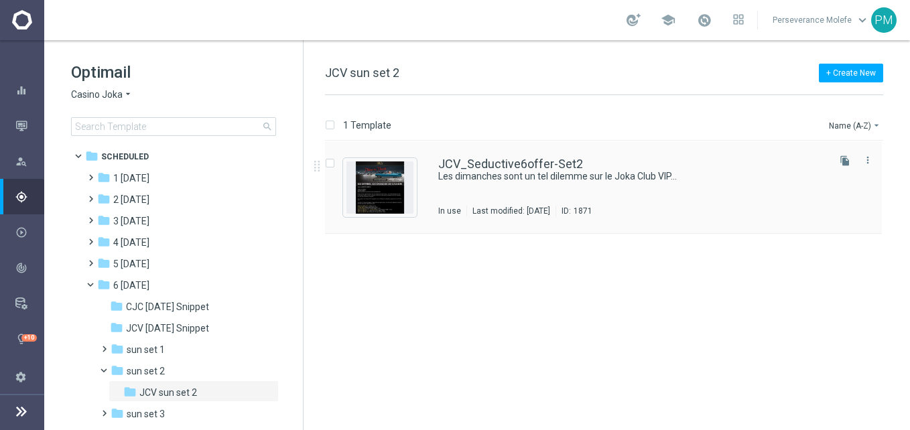
click at [568, 155] on div "JCV_Seductive6offer-Set2 Les dimanches sont un tel dilemme sur le Joka Club VIP…" at bounding box center [603, 187] width 557 height 93
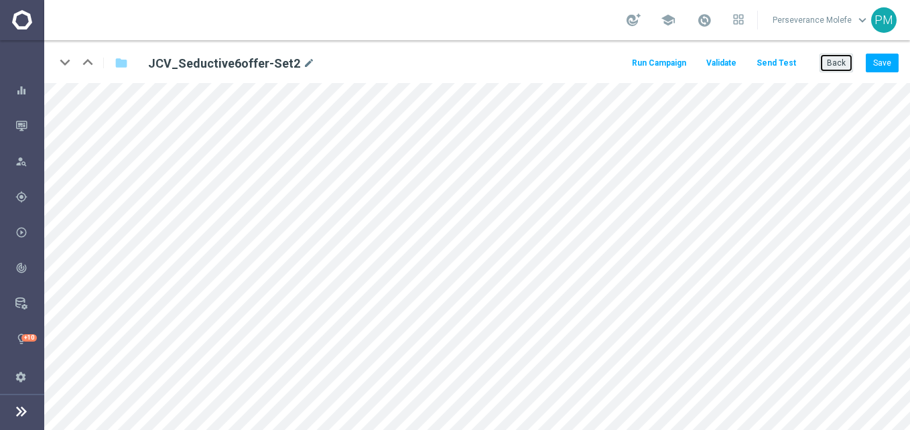
click at [825, 69] on button "Back" at bounding box center [837, 63] width 34 height 19
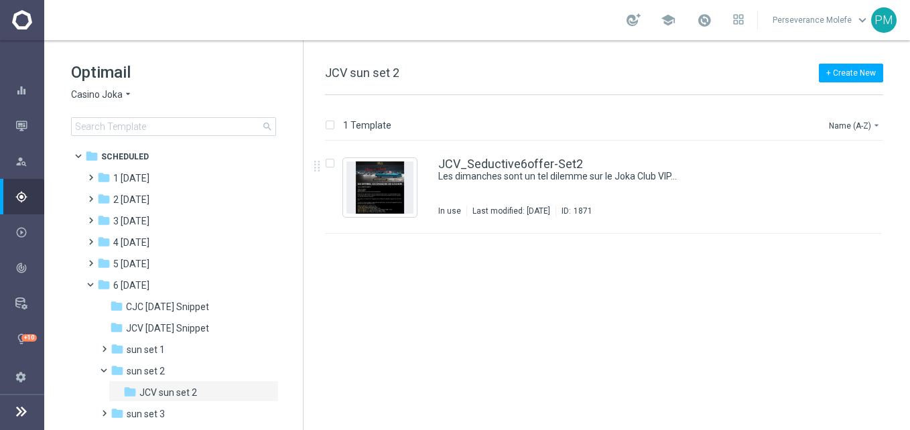
click at [111, 89] on span "Casino Joka" at bounding box center [97, 94] width 52 height 13
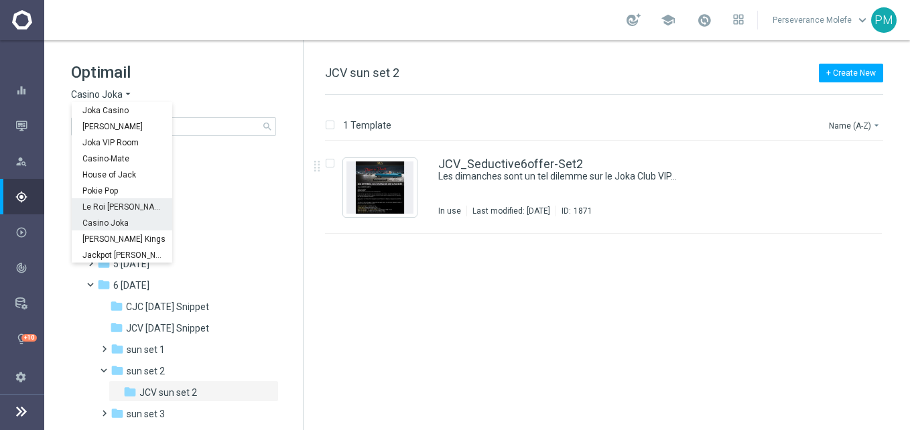
click at [129, 212] on div "Le Roi [PERSON_NAME]" at bounding box center [122, 206] width 101 height 16
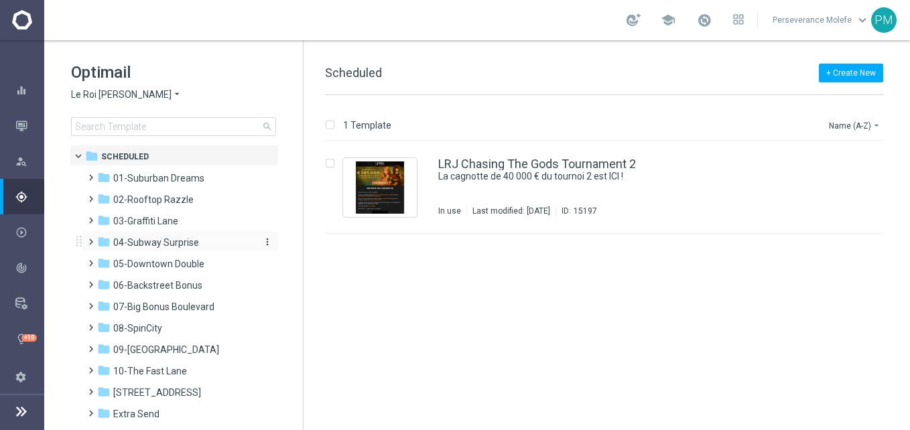
click at [188, 244] on span "04-Subway Surprise" at bounding box center [156, 243] width 86 height 12
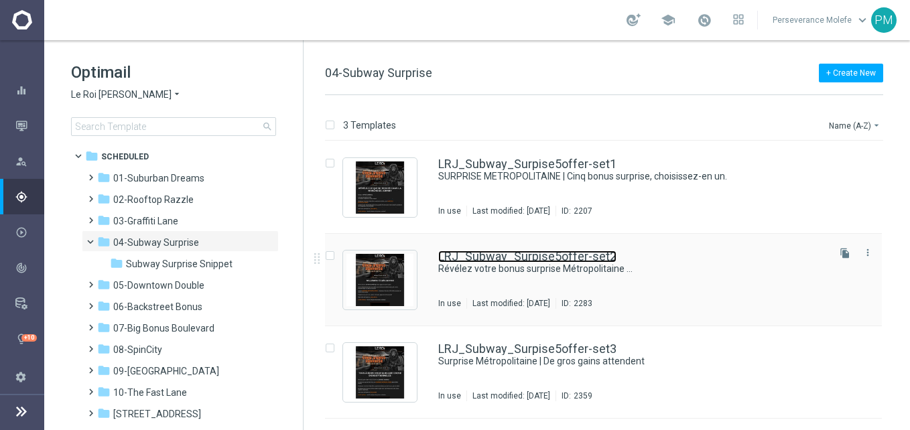
click at [562, 257] on link "LRJ_Subway_Surpise5offer-set2" at bounding box center [527, 257] width 178 height 12
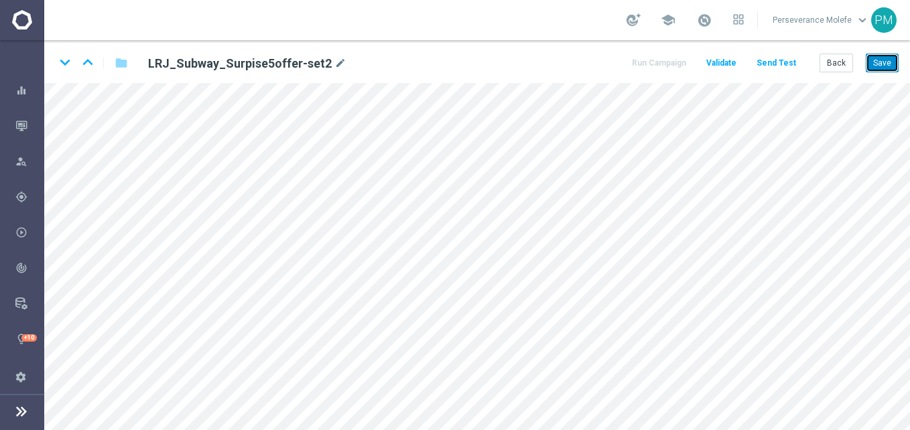
click at [879, 60] on button "Save" at bounding box center [882, 63] width 33 height 19
click at [834, 59] on button "Back" at bounding box center [837, 63] width 34 height 19
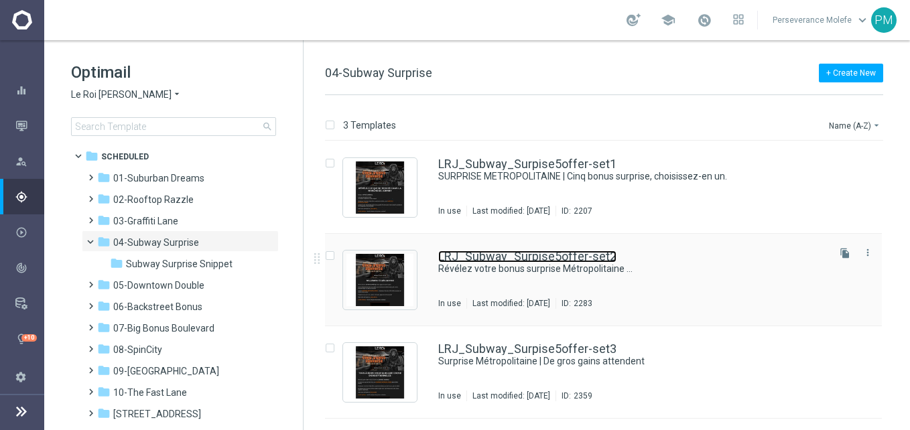
click at [605, 258] on link "LRJ_Subway_Surpise5offer-set2" at bounding box center [527, 257] width 178 height 12
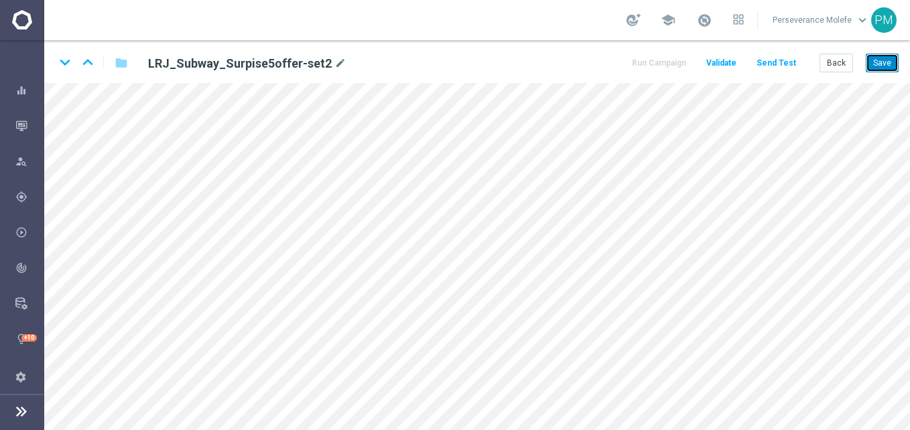
click at [886, 70] on button "Save" at bounding box center [882, 63] width 33 height 19
click at [833, 59] on button "Back" at bounding box center [837, 63] width 34 height 19
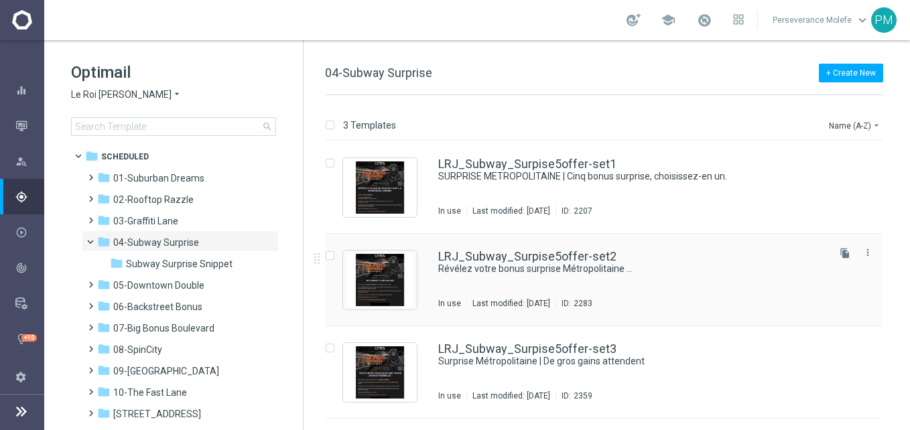
click at [498, 249] on div "LRJ_Subway_Surpise5offer-set2 Révélez votre bonus surprise Métropolitaine … In …" at bounding box center [603, 280] width 557 height 93
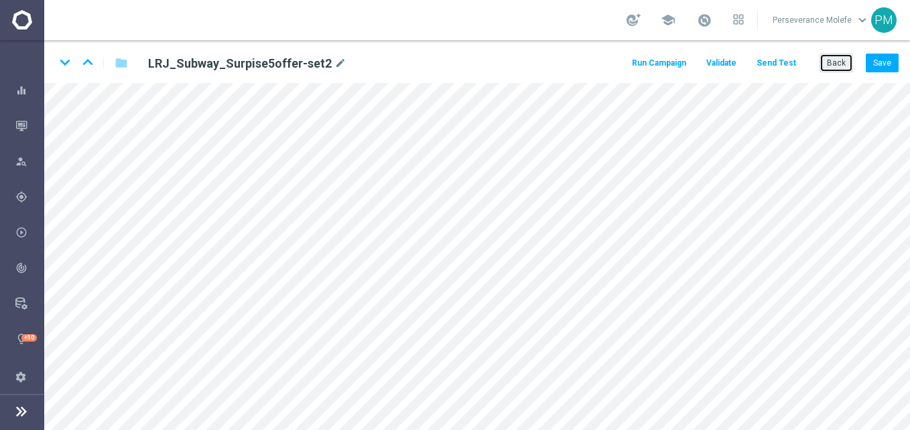
click at [849, 63] on button "Back" at bounding box center [837, 63] width 34 height 19
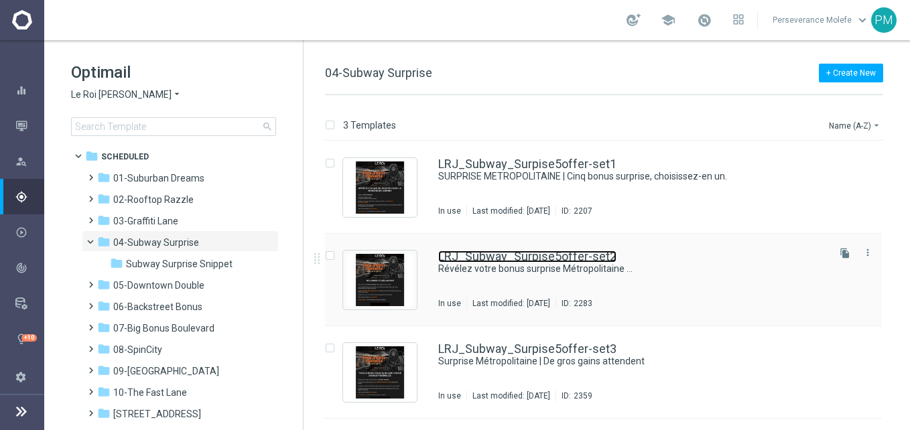
click at [539, 261] on link "LRJ_Subway_Surpise5offer-set2" at bounding box center [527, 257] width 178 height 12
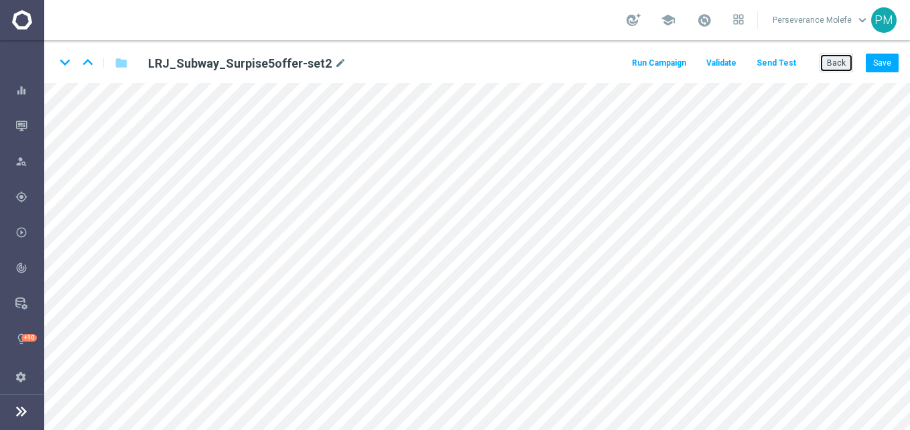
click at [841, 62] on button "Back" at bounding box center [837, 63] width 34 height 19
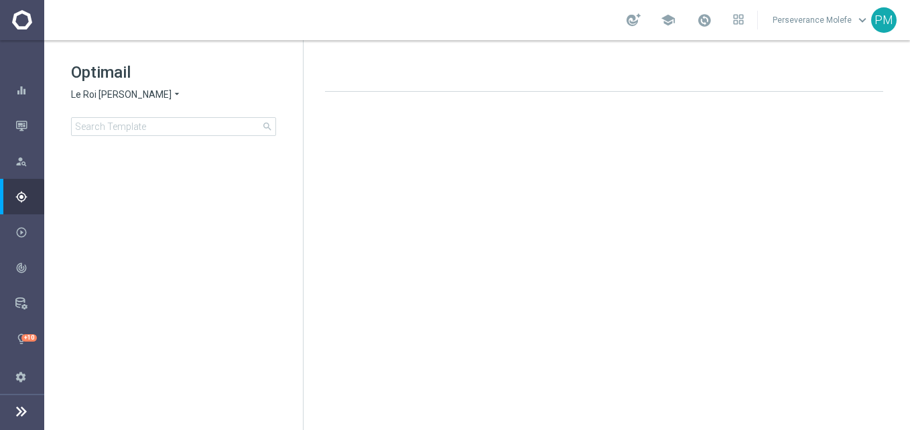
click at [116, 98] on span "Le Roi [PERSON_NAME]" at bounding box center [121, 94] width 101 height 13
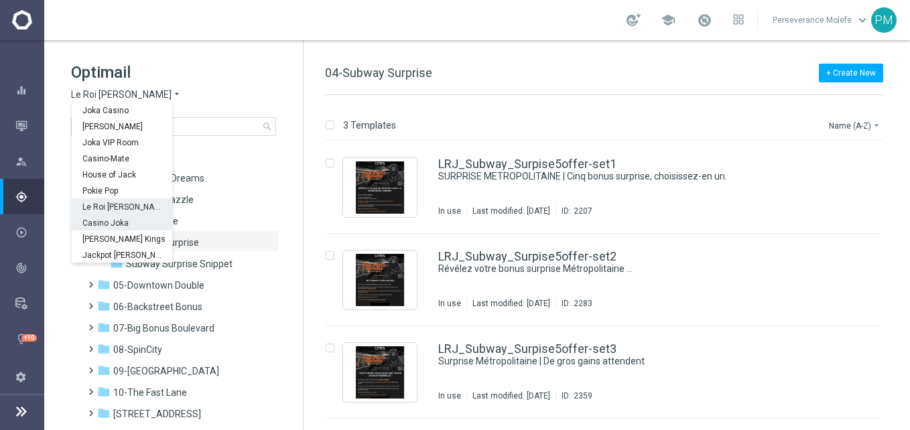
click at [133, 223] on div "Casino Joka" at bounding box center [122, 223] width 101 height 16
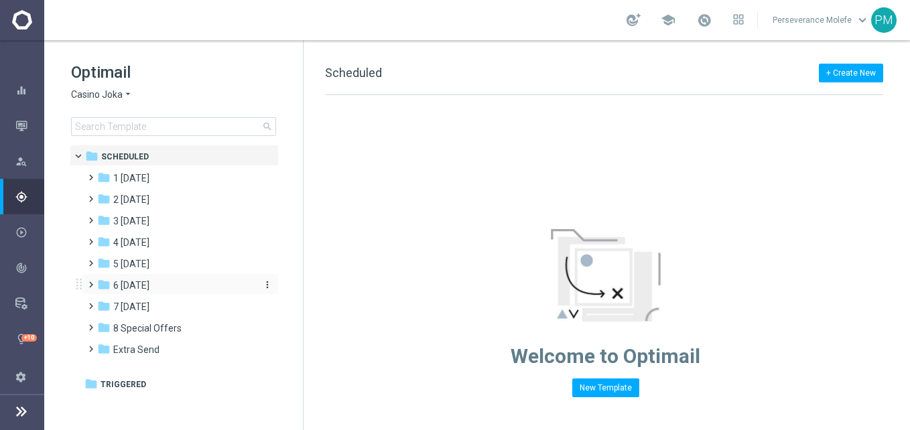
click at [145, 284] on span "6 Sunday" at bounding box center [131, 286] width 36 height 12
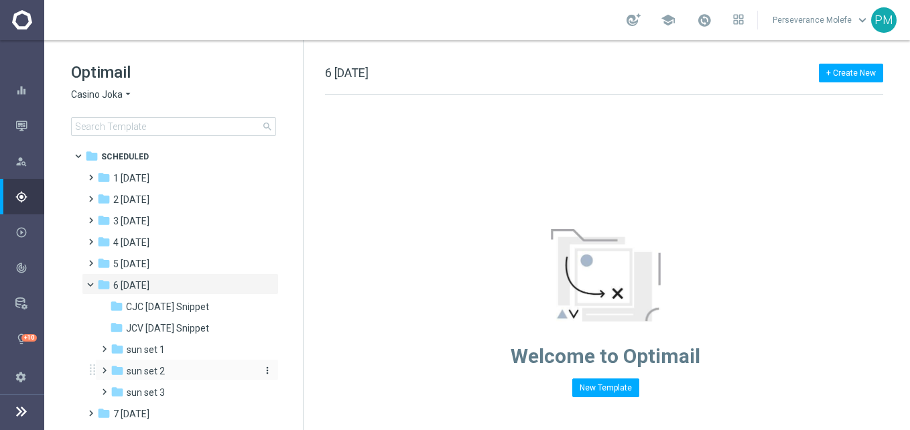
click at [182, 369] on div "folder sun set 2" at bounding box center [182, 371] width 143 height 15
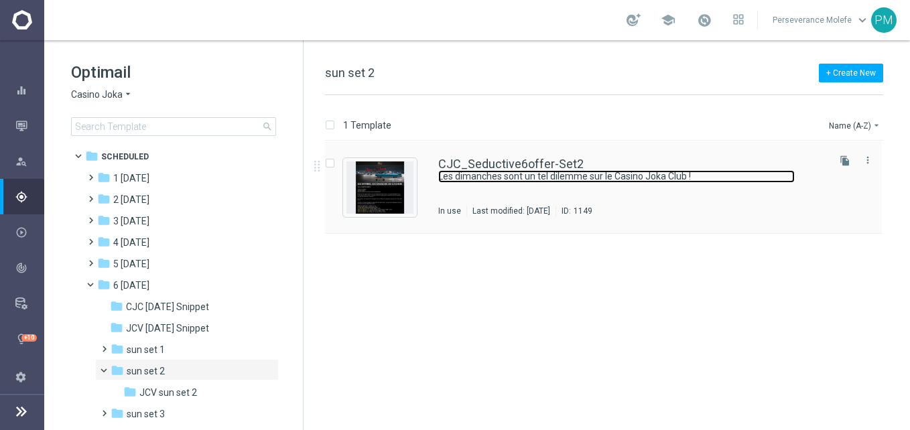
click at [493, 171] on link "Les dimanches sont un tel dilemme sur le Casino Joka Club !" at bounding box center [616, 176] width 357 height 13
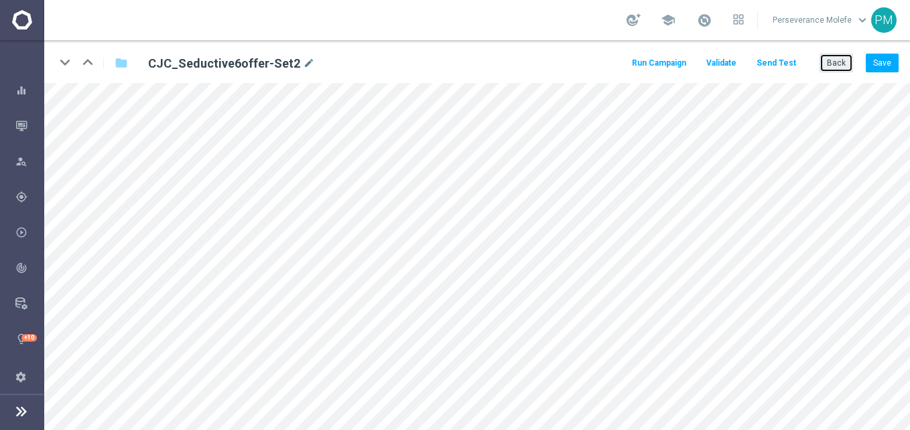
click at [840, 63] on button "Back" at bounding box center [837, 63] width 34 height 19
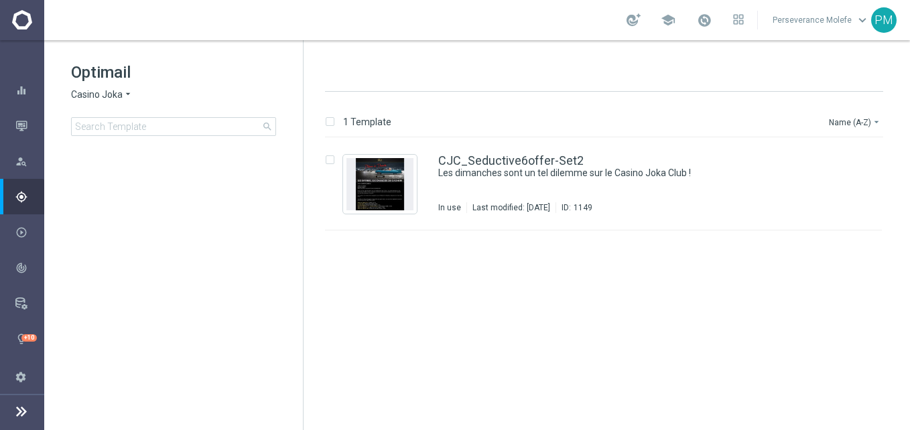
click at [133, 95] on icon "arrow_drop_down" at bounding box center [128, 94] width 11 height 13
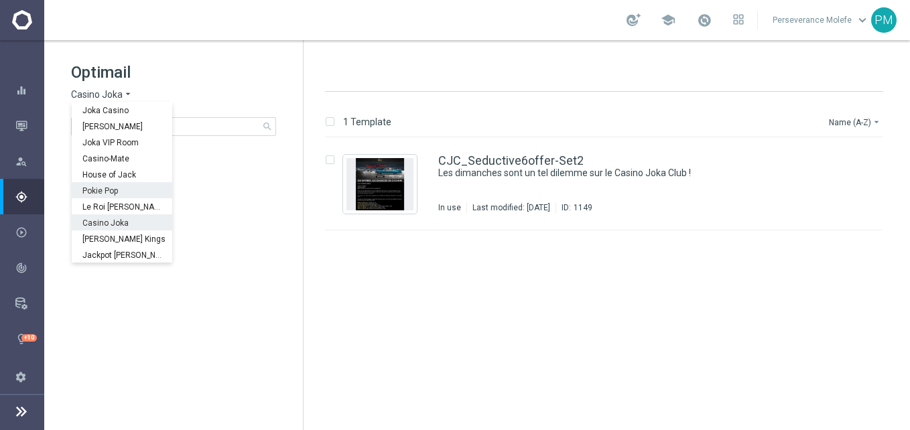
click at [131, 196] on div "Pokie Pop" at bounding box center [122, 190] width 101 height 16
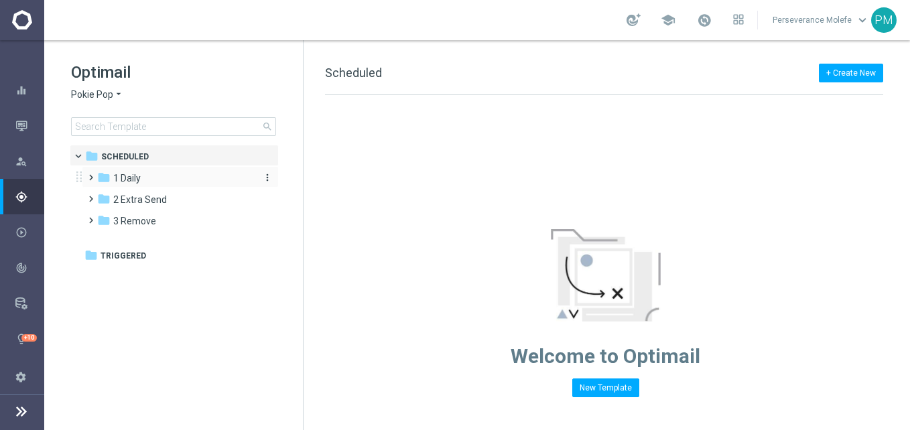
click at [137, 180] on span "1 Daily" at bounding box center [126, 178] width 27 height 12
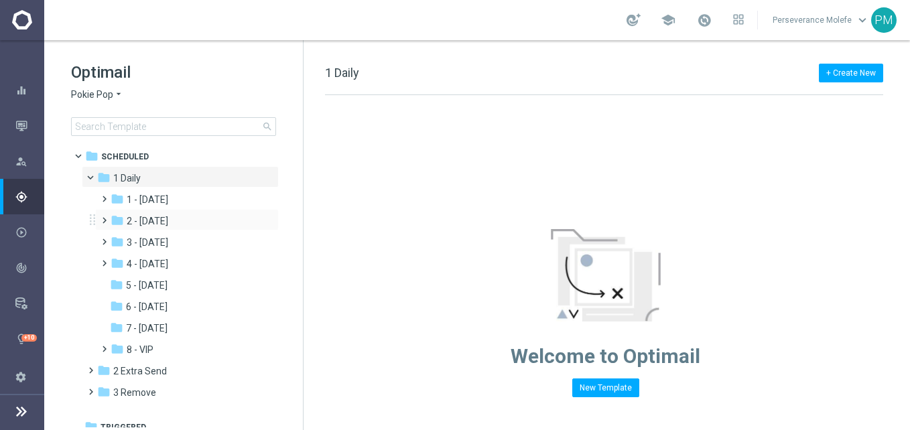
click at [204, 209] on div "folder 2 - Wednesday more_vert" at bounding box center [187, 219] width 184 height 21
click at [176, 194] on div "folder 1 - Tuesday" at bounding box center [182, 199] width 143 height 15
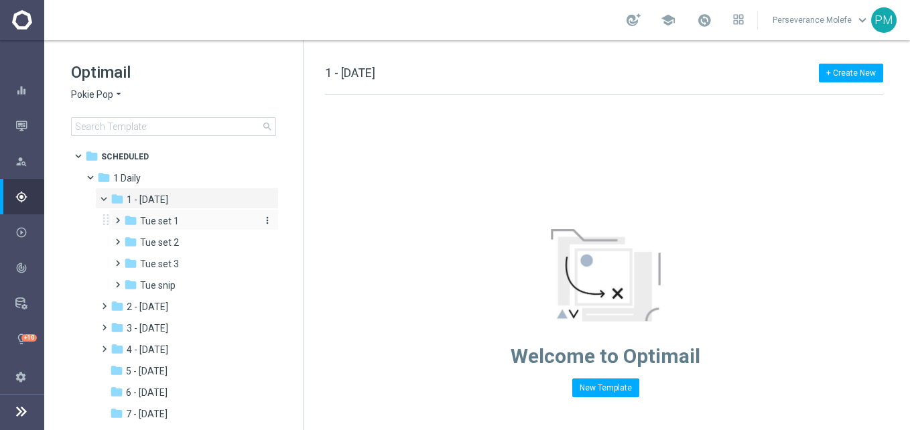
click at [200, 220] on div "folder Tue set 1" at bounding box center [189, 221] width 131 height 15
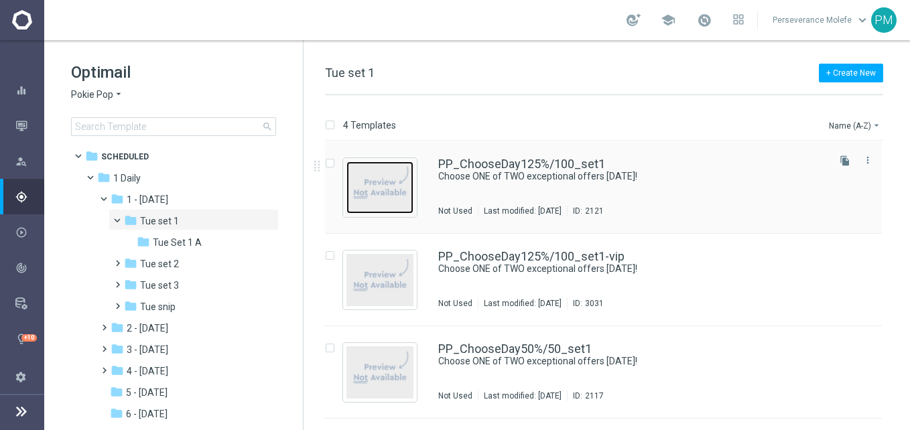
click at [405, 179] on img "Press SPACE to select this row." at bounding box center [380, 188] width 67 height 52
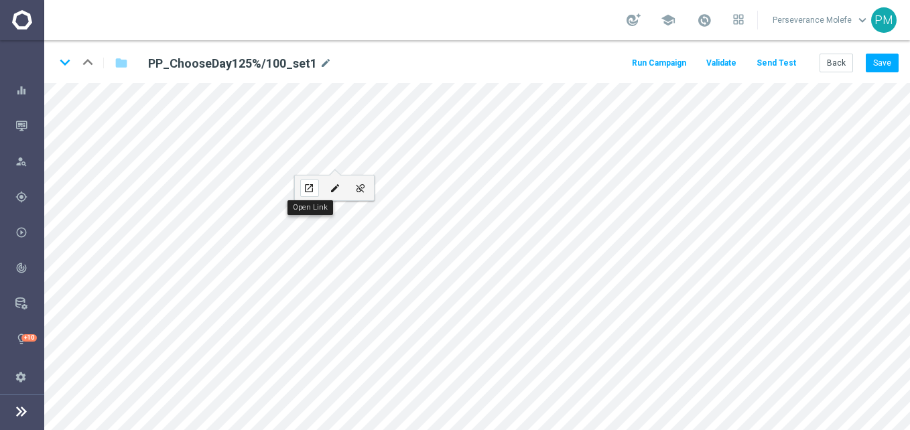
click at [314, 181] on div "open_in_new" at bounding box center [309, 188] width 19 height 17
click at [823, 61] on button "Back" at bounding box center [837, 63] width 34 height 19
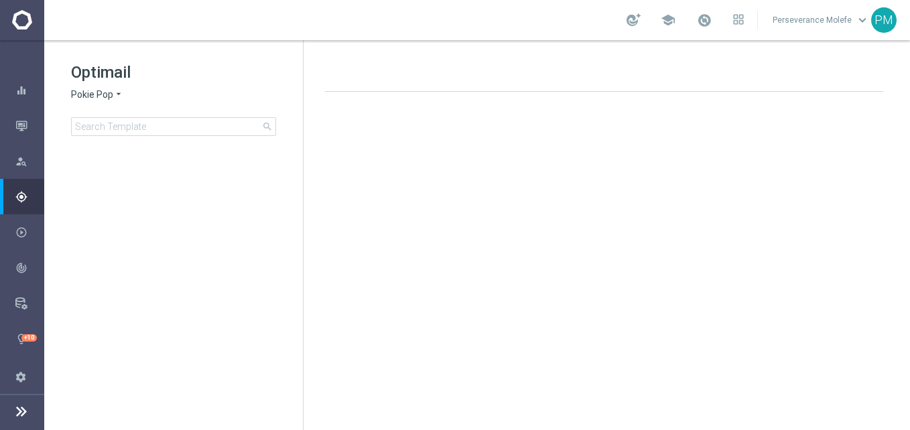
click at [119, 101] on icon "arrow_drop_down" at bounding box center [118, 94] width 11 height 13
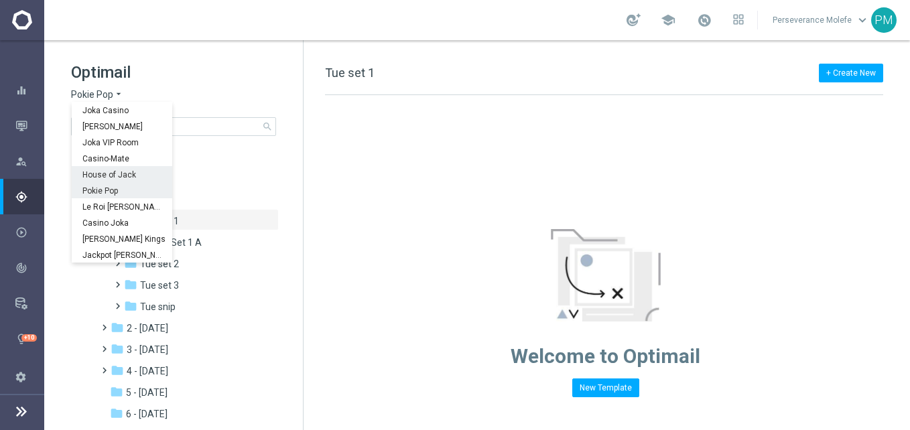
click at [0, 0] on span "House of Jack" at bounding box center [0, 0] width 0 height 0
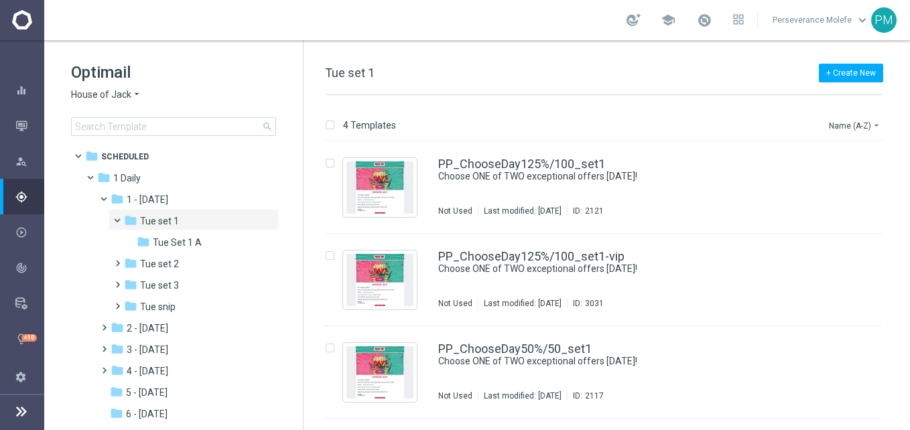
click at [123, 89] on span "House of Jack" at bounding box center [101, 94] width 60 height 13
click at [242, 91] on div "House of Jack arrow_drop_down × House of Jack" at bounding box center [173, 94] width 205 height 13
click at [134, 98] on icon "arrow_drop_down" at bounding box center [136, 94] width 11 height 13
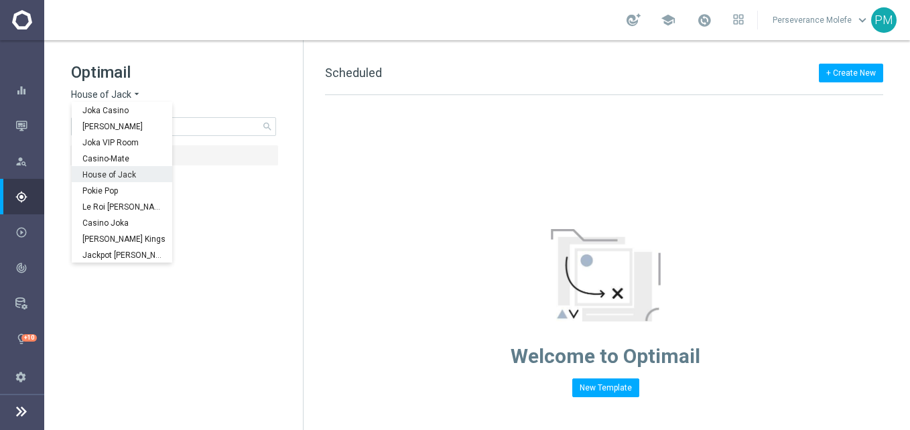
click at [0, 0] on span "House of Jack" at bounding box center [0, 0] width 0 height 0
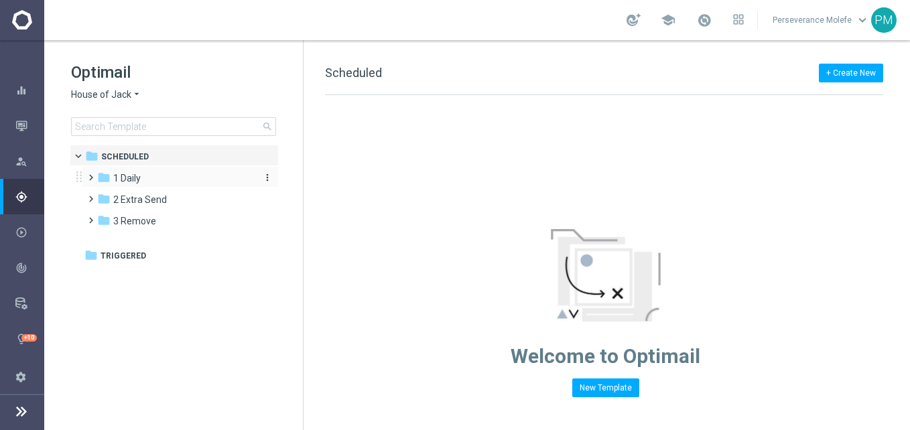
click at [156, 174] on div "folder 1 Daily" at bounding box center [174, 178] width 154 height 15
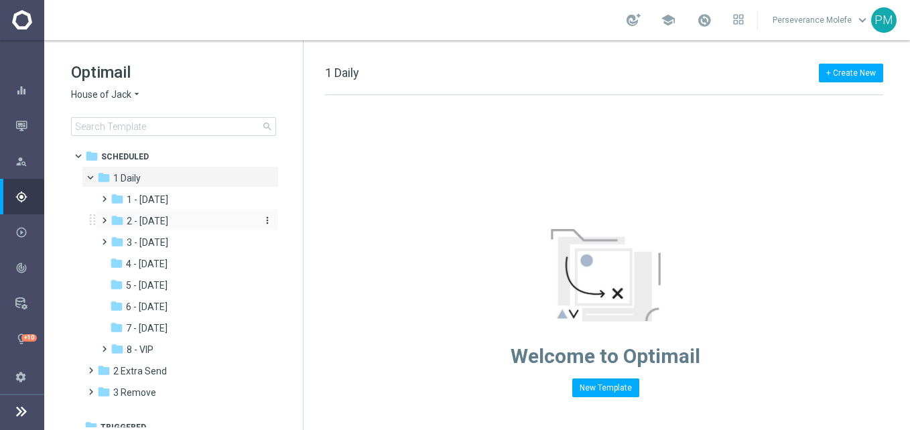
click at [187, 214] on div "folder 2 - Wednesday" at bounding box center [182, 221] width 143 height 15
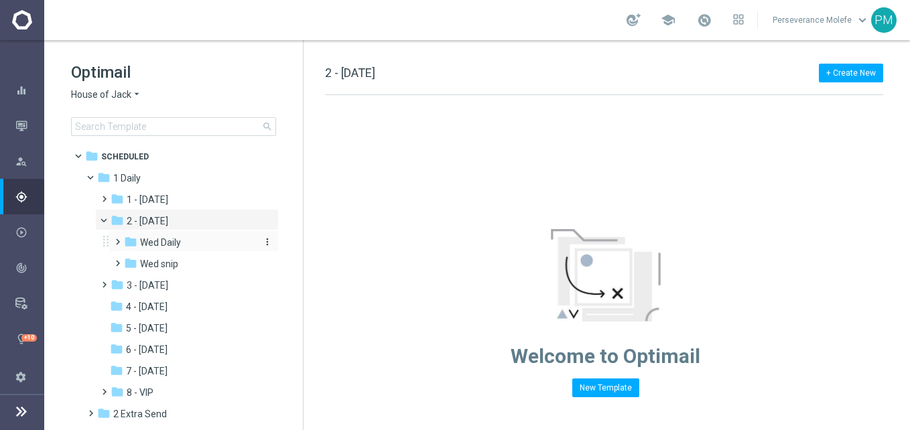
click at [176, 237] on span "Wed Daily" at bounding box center [160, 243] width 41 height 12
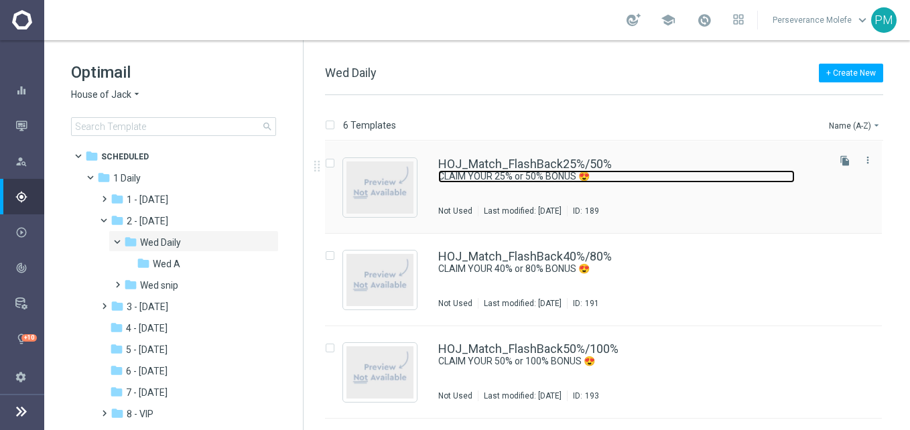
click at [494, 175] on link "CLAIM YOUR 25% or 50% BONUS 😍" at bounding box center [616, 176] width 357 height 13
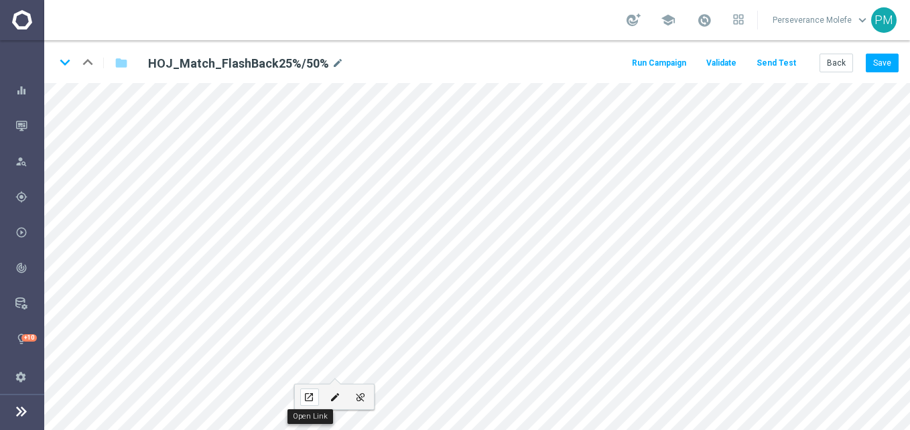
click at [318, 396] on div "open_in_new" at bounding box center [309, 397] width 19 height 17
click at [837, 55] on button "Back" at bounding box center [837, 63] width 34 height 19
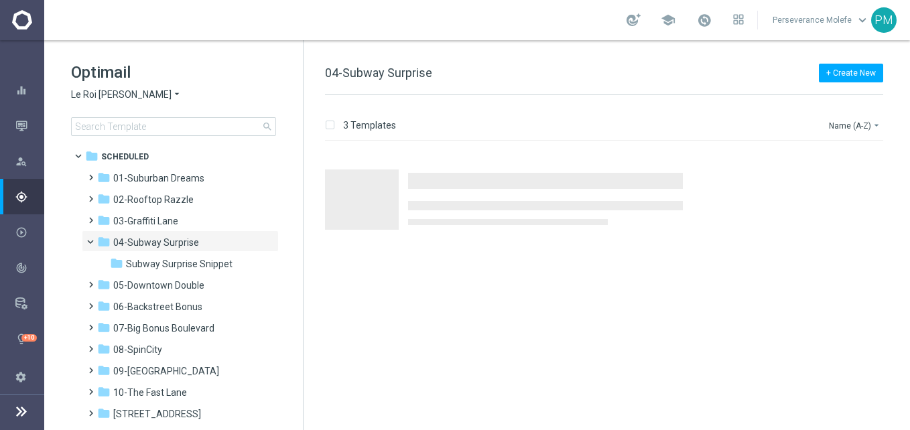
click at [113, 99] on span "Le Roi [PERSON_NAME]" at bounding box center [121, 94] width 101 height 13
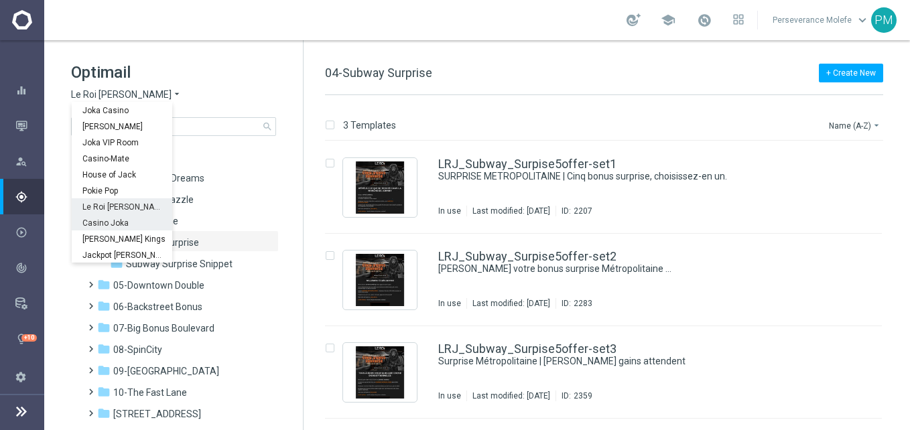
click at [98, 216] on div "Casino Joka" at bounding box center [122, 223] width 101 height 16
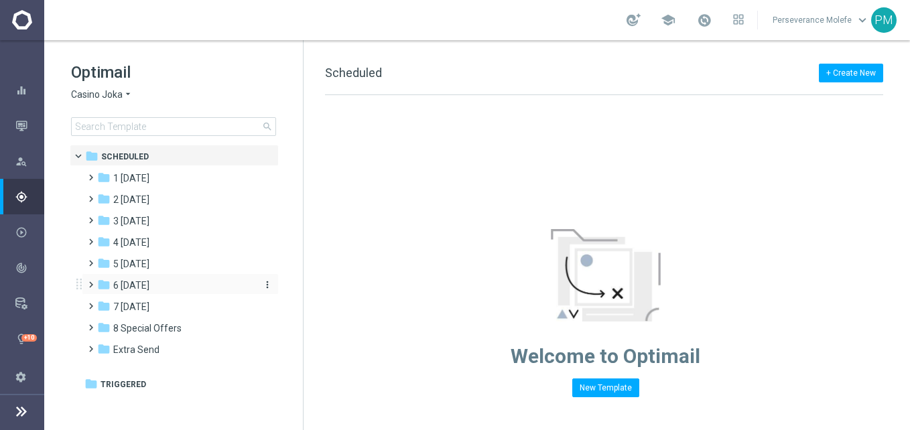
click at [163, 285] on div "folder 6 Sunday" at bounding box center [174, 285] width 154 height 15
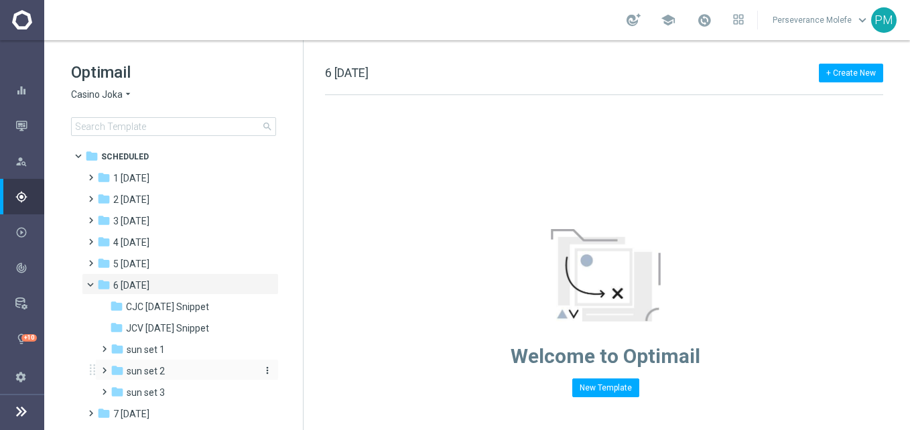
click at [164, 372] on span "sun set 2" at bounding box center [146, 371] width 38 height 12
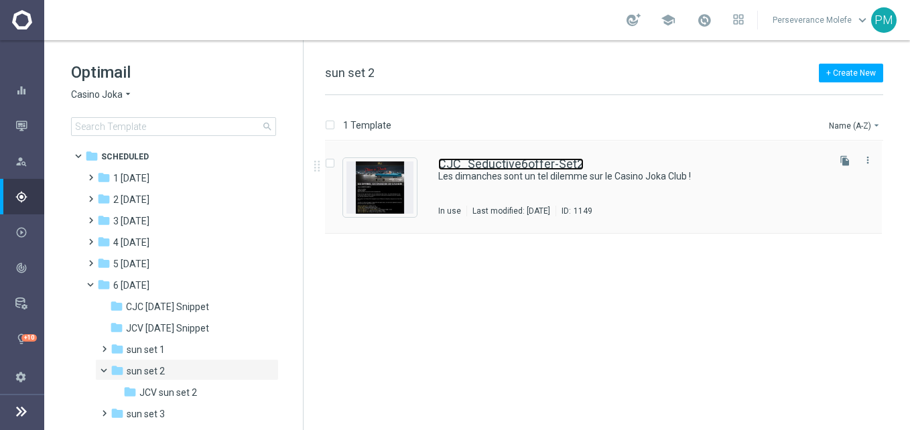
click at [527, 166] on link "CJC_Seductive6offer-Set2" at bounding box center [510, 164] width 145 height 12
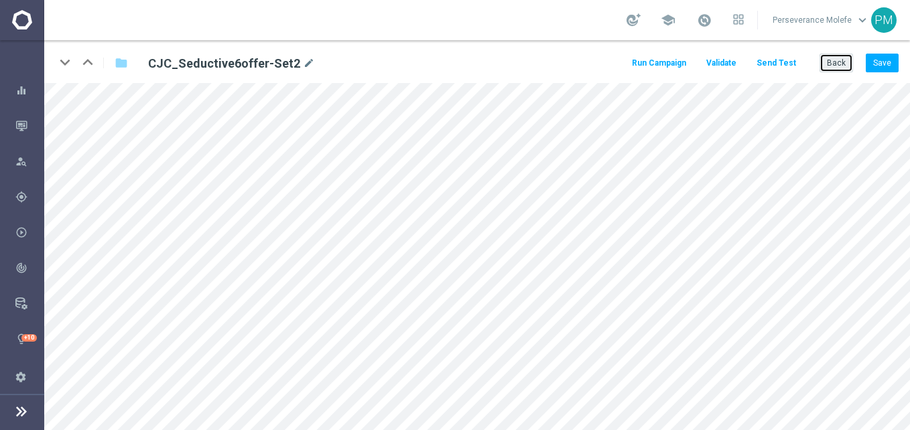
click at [837, 60] on button "Back" at bounding box center [837, 63] width 34 height 19
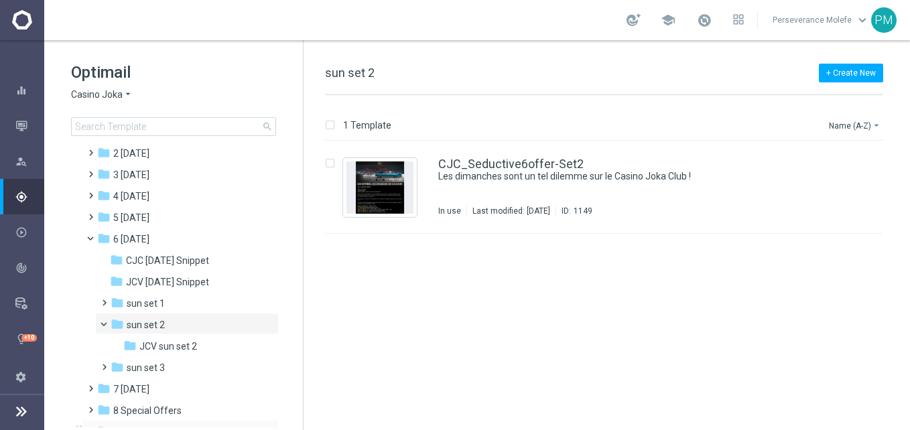
scroll to position [95, 0]
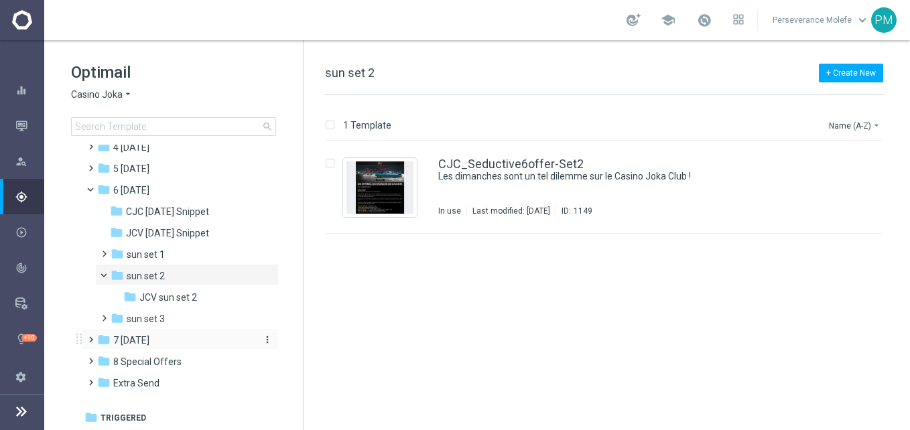
click at [172, 336] on div "folder 7 Monday" at bounding box center [174, 340] width 154 height 15
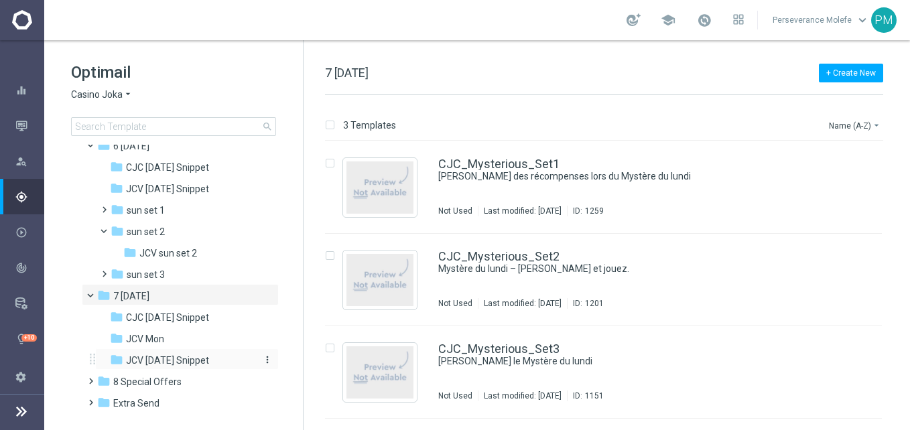
scroll to position [160, 0]
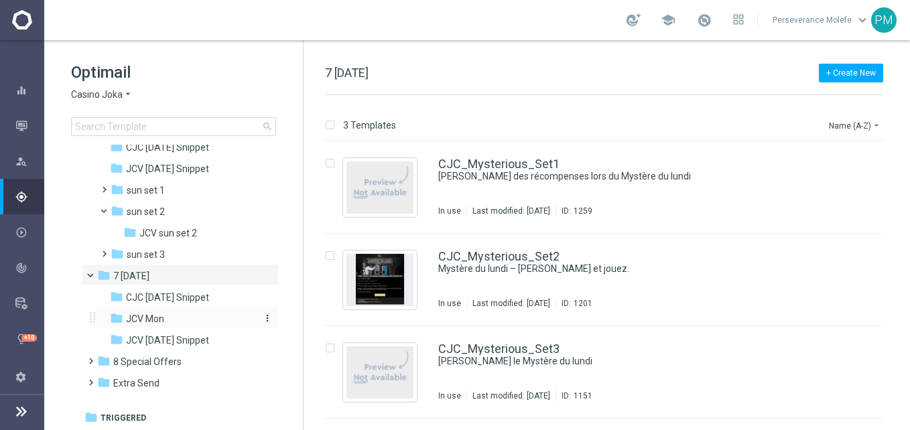
click at [170, 326] on div "folder JCV Mon" at bounding box center [181, 319] width 143 height 15
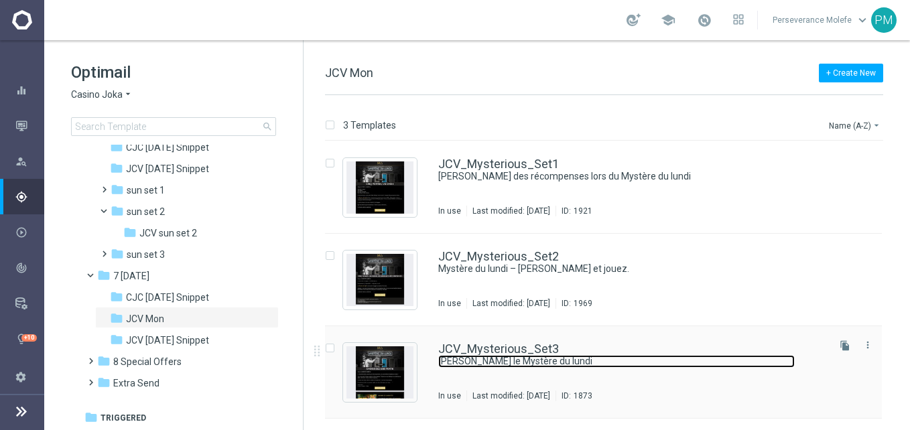
click at [509, 356] on link "Débloquez le Mystère du lundi" at bounding box center [616, 361] width 357 height 13
